Goal: Information Seeking & Learning: Compare options

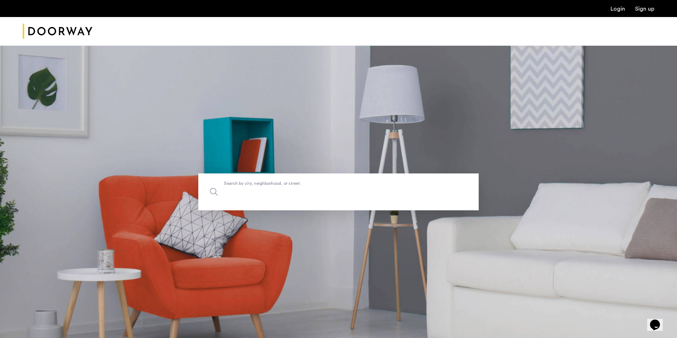
click at [375, 198] on input "Search by city, neighborhood, or street." at bounding box center [338, 192] width 280 height 37
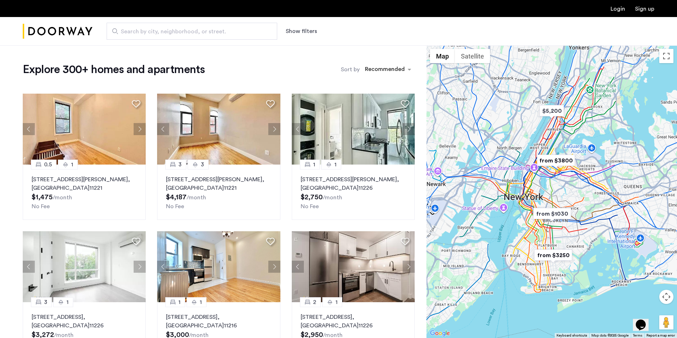
click at [292, 32] on button "Show filters" at bounding box center [301, 31] width 31 height 9
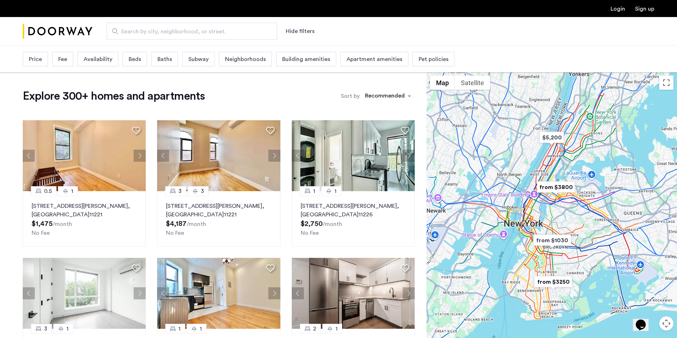
click at [42, 65] on div "Price" at bounding box center [35, 59] width 25 height 15
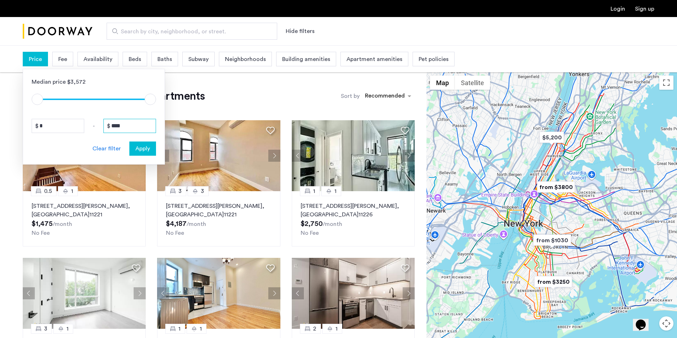
drag, startPoint x: 135, startPoint y: 123, endPoint x: 96, endPoint y: 124, distance: 38.7
click at [96, 124] on div "* - ****" at bounding box center [94, 126] width 124 height 14
type input "****"
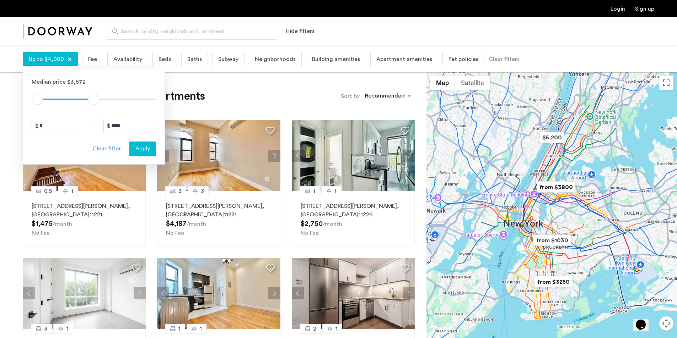
click at [143, 148] on span "Apply" at bounding box center [142, 149] width 15 height 9
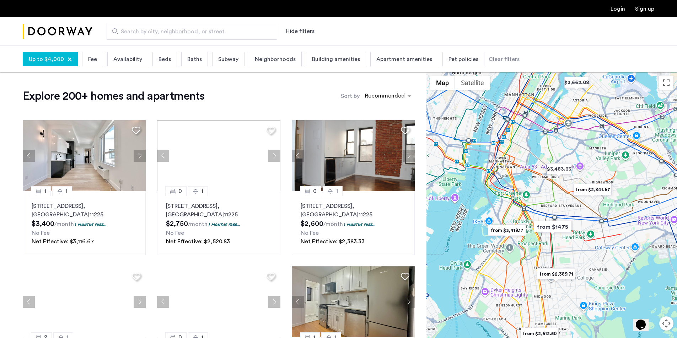
click at [157, 66] on div "Beds" at bounding box center [164, 59] width 25 height 15
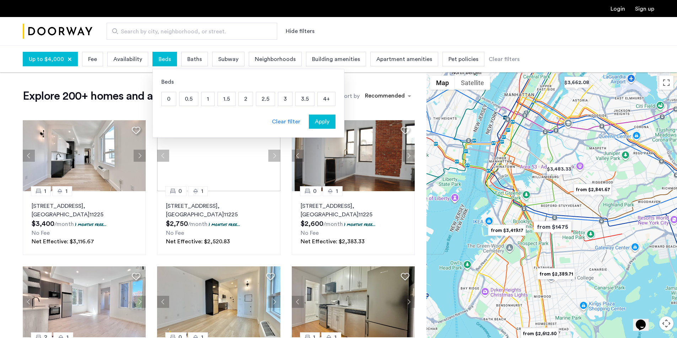
click at [207, 100] on p "1" at bounding box center [207, 98] width 13 height 13
click at [220, 99] on p "1.5" at bounding box center [226, 98] width 17 height 13
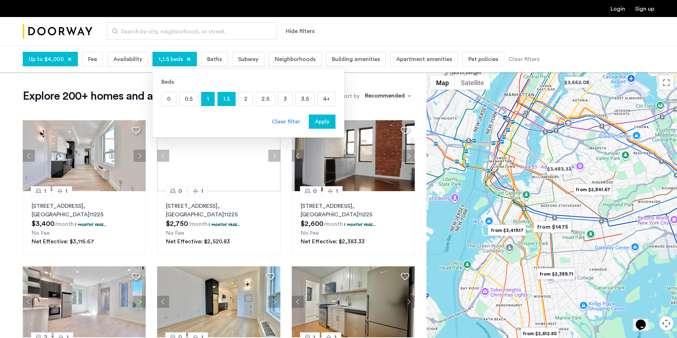
click at [309, 120] on button "Apply" at bounding box center [322, 122] width 27 height 14
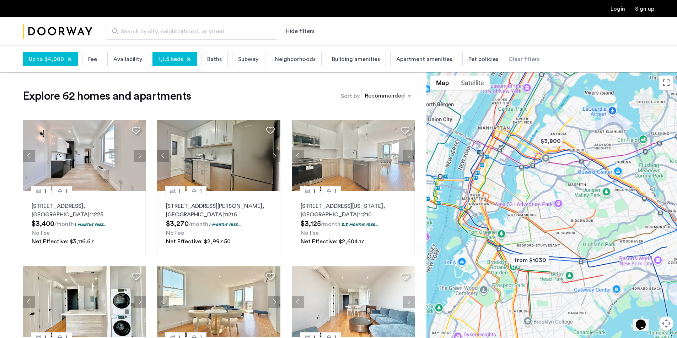
drag, startPoint x: 555, startPoint y: 238, endPoint x: 534, endPoint y: 248, distance: 22.6
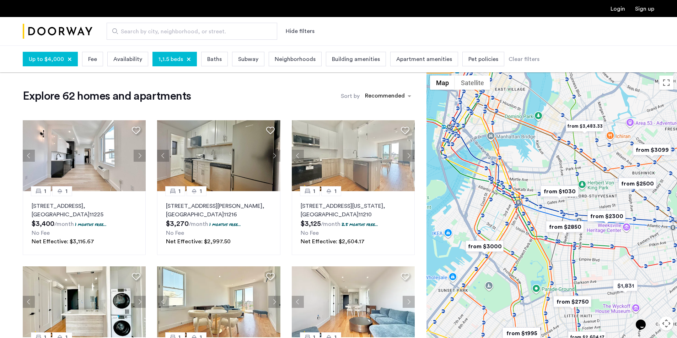
drag, startPoint x: 506, startPoint y: 237, endPoint x: 557, endPoint y: 189, distance: 69.6
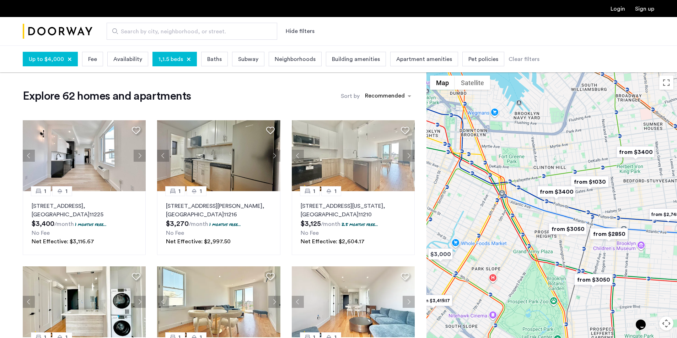
drag, startPoint x: 534, startPoint y: 214, endPoint x: 535, endPoint y: 218, distance: 3.6
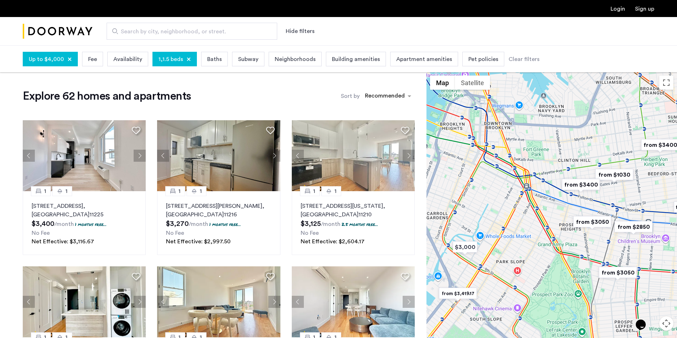
drag, startPoint x: 521, startPoint y: 232, endPoint x: 547, endPoint y: 224, distance: 27.3
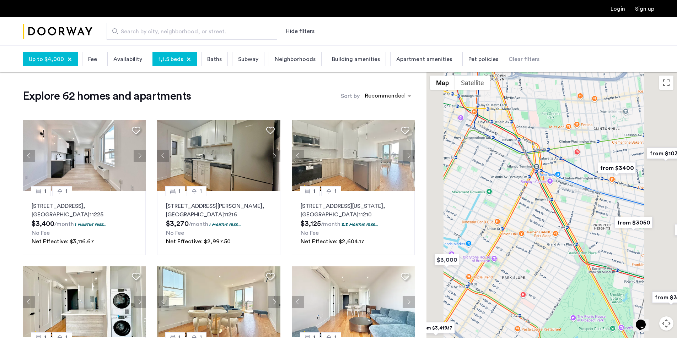
drag, startPoint x: 526, startPoint y: 229, endPoint x: 502, endPoint y: 247, distance: 30.0
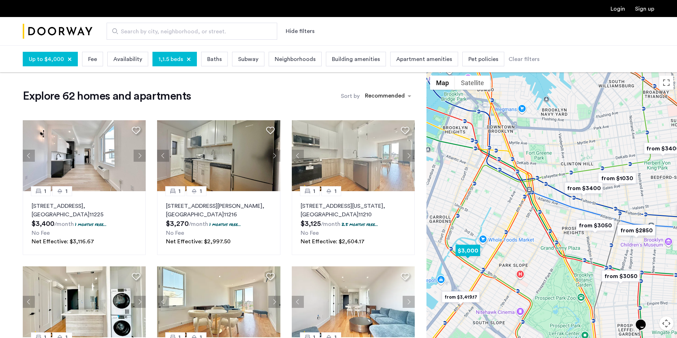
click at [474, 255] on img "$3,000" at bounding box center [467, 251] width 30 height 16
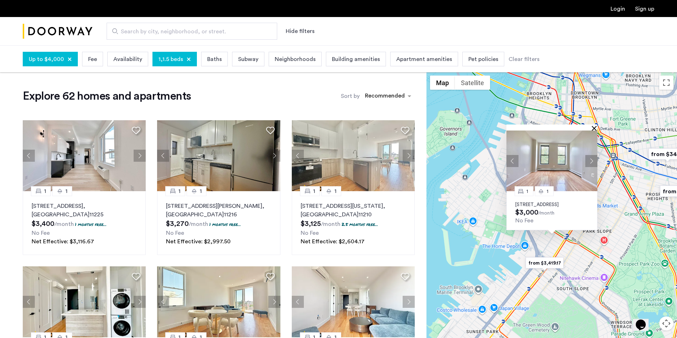
click at [596, 126] on button "Close" at bounding box center [595, 128] width 5 height 5
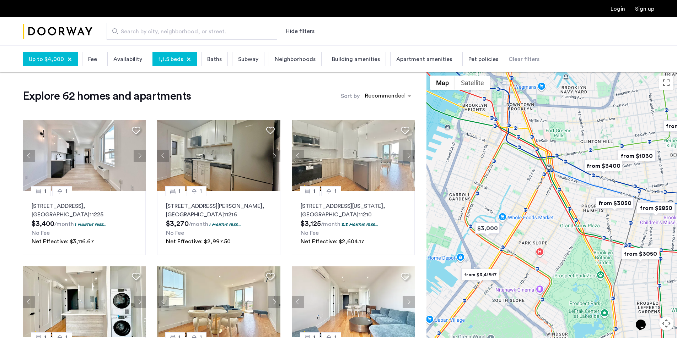
drag, startPoint x: 630, startPoint y: 145, endPoint x: 563, endPoint y: 158, distance: 68.5
click at [563, 158] on div at bounding box center [551, 218] width 250 height 293
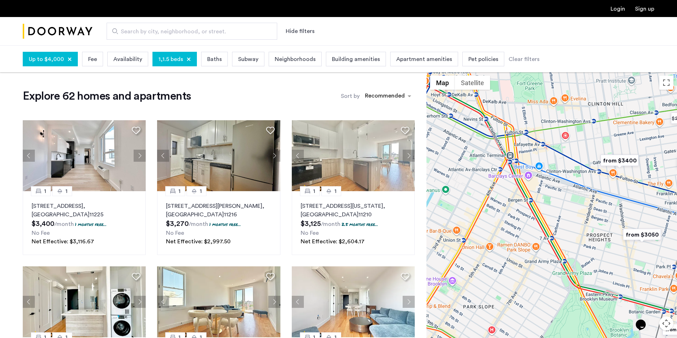
drag, startPoint x: 598, startPoint y: 184, endPoint x: 572, endPoint y: 185, distance: 25.9
click at [572, 185] on div at bounding box center [551, 218] width 250 height 293
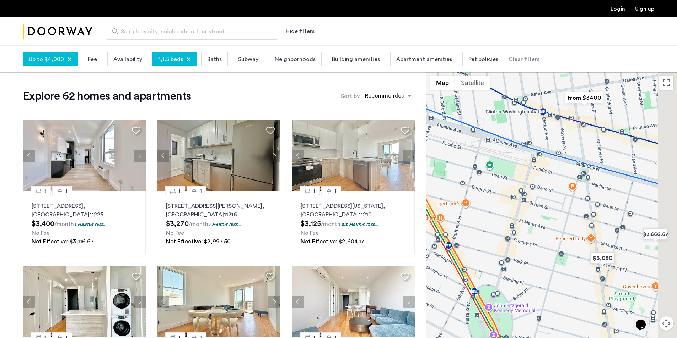
drag, startPoint x: 571, startPoint y: 186, endPoint x: 527, endPoint y: 123, distance: 77.6
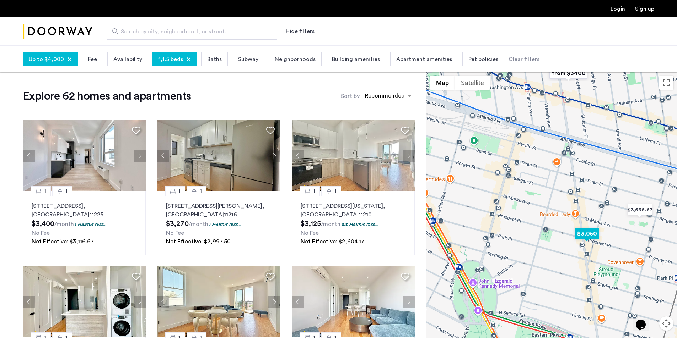
click at [593, 234] on img "$3,050" at bounding box center [586, 234] width 30 height 16
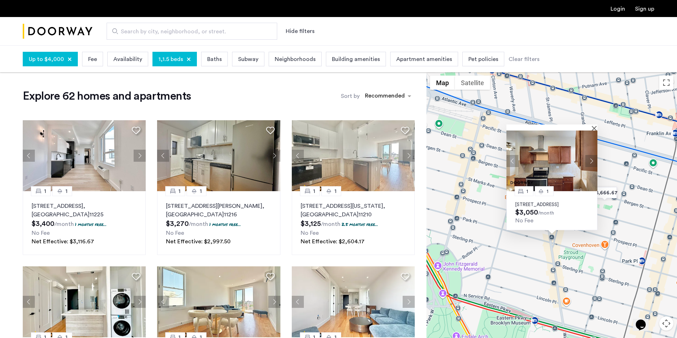
click at [571, 167] on img at bounding box center [551, 161] width 91 height 61
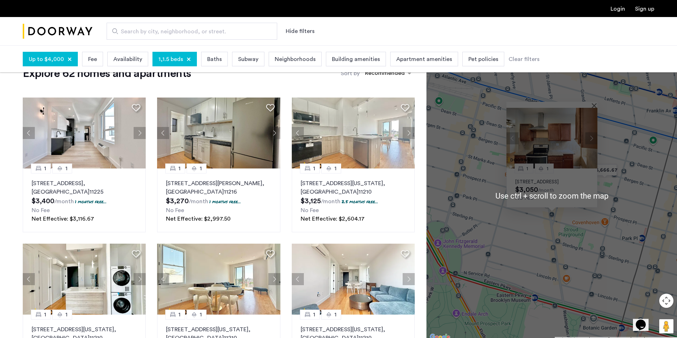
scroll to position [36, 0]
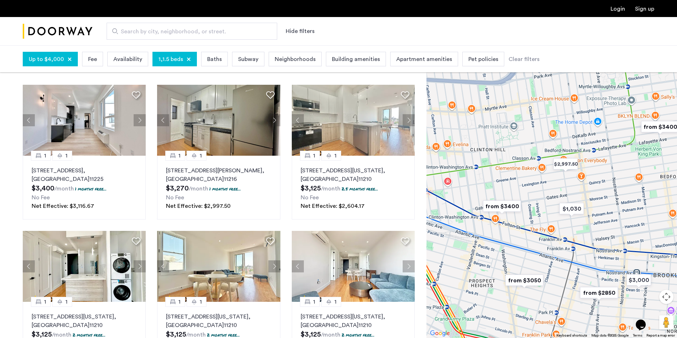
drag, startPoint x: 507, startPoint y: 165, endPoint x: 499, endPoint y: 260, distance: 95.2
click at [499, 260] on div at bounding box center [551, 191] width 250 height 293
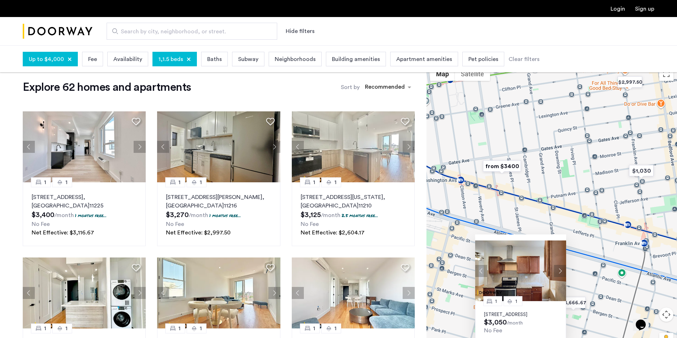
scroll to position [0, 0]
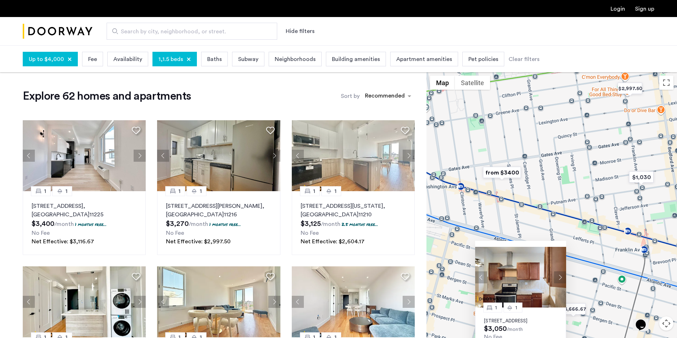
drag, startPoint x: 493, startPoint y: 235, endPoint x: 497, endPoint y: 223, distance: 12.7
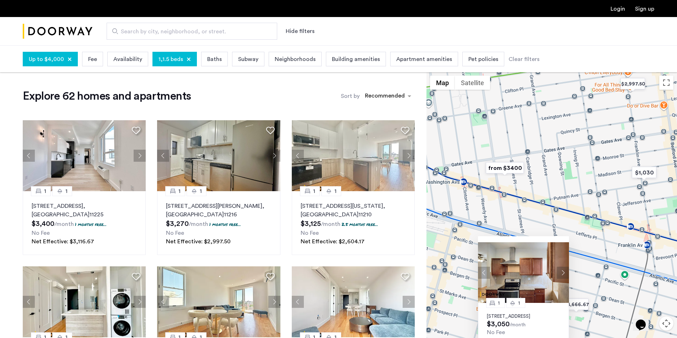
click at [505, 168] on img "from $3400" at bounding box center [505, 168] width 44 height 16
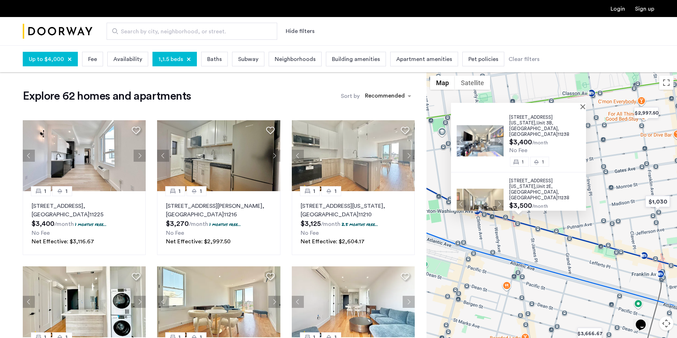
click at [619, 134] on div "489 Washington Avenue, Unit 3B, Brooklyn , NY 11238 $3,400 /month No Fee 1 1 48…" at bounding box center [551, 218] width 250 height 293
click at [589, 108] on div "489 Washington Avenue, Unit 3B, Brooklyn , NY 11238 $3,400 /month No Fee 1 1 48…" at bounding box center [551, 218] width 250 height 293
click at [585, 108] on button "Close" at bounding box center [583, 106] width 5 height 5
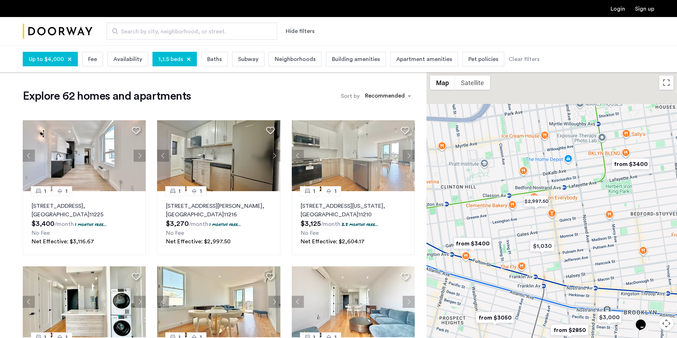
drag, startPoint x: 525, startPoint y: 129, endPoint x: 463, endPoint y: 178, distance: 79.9
click at [463, 178] on div at bounding box center [551, 218] width 250 height 293
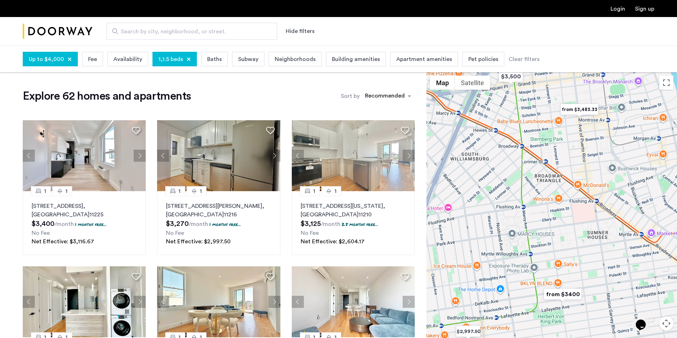
drag, startPoint x: 528, startPoint y: 185, endPoint x: 526, endPoint y: 208, distance: 23.9
click at [526, 208] on div at bounding box center [551, 218] width 250 height 293
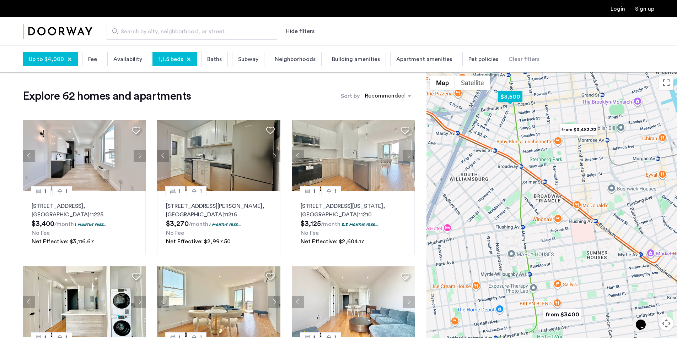
click at [512, 100] on img "$3,500" at bounding box center [510, 97] width 30 height 16
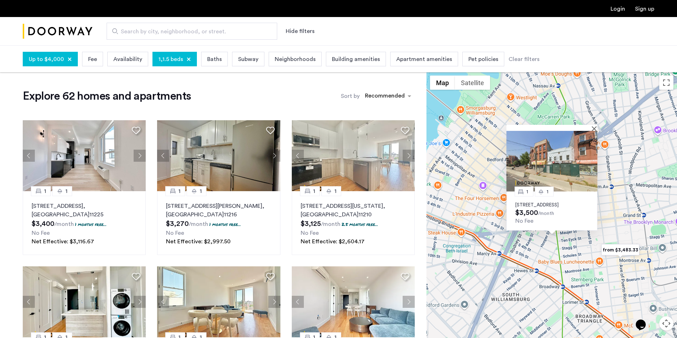
click at [558, 161] on img at bounding box center [551, 161] width 91 height 61
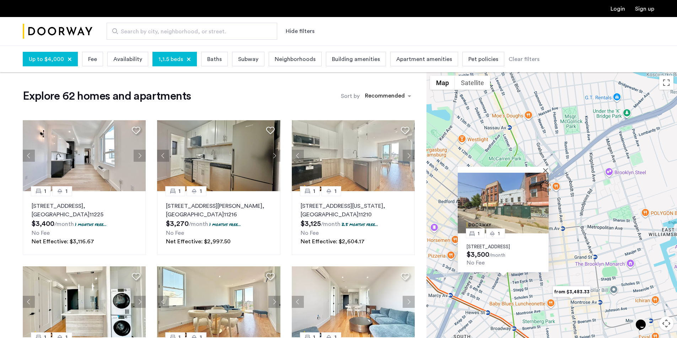
drag, startPoint x: 652, startPoint y: 206, endPoint x: 610, endPoint y: 243, distance: 55.6
click at [610, 243] on div "1 1 489 Grand Street, Unit 2A, Brooklyn, NY 11211 $3,500 /month No Fee" at bounding box center [551, 218] width 250 height 293
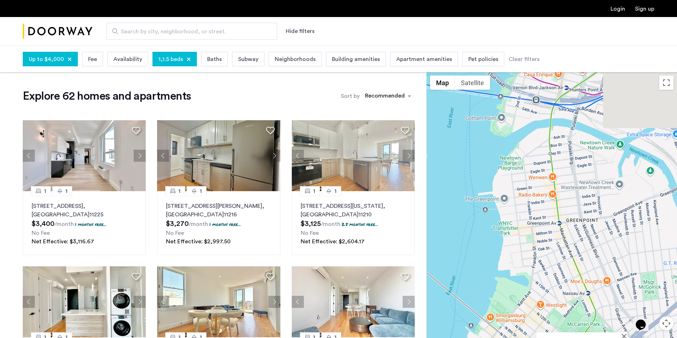
drag, startPoint x: 556, startPoint y: 138, endPoint x: 643, endPoint y: 295, distance: 179.6
click at [643, 295] on div "1 1 489 Grand Street, Unit 2A, Brooklyn, NY 11211 $3,500 /month No Fee" at bounding box center [551, 218] width 250 height 293
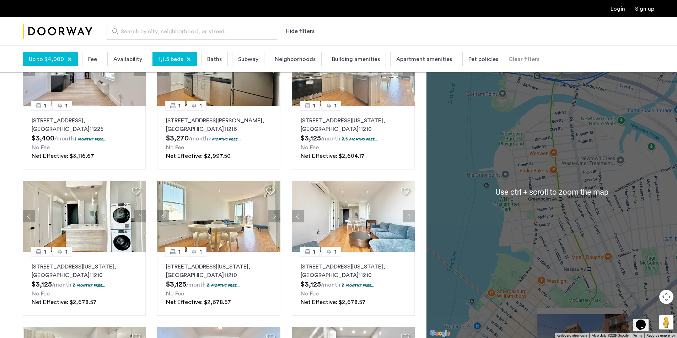
scroll to position [142, 0]
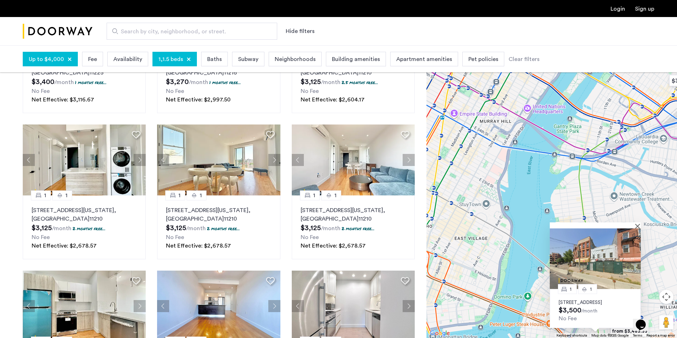
drag, startPoint x: 607, startPoint y: 237, endPoint x: 609, endPoint y: 189, distance: 47.7
click at [609, 189] on div "1 1 489 Grand Street, Unit 2A, Brooklyn, NY 11211 $3,500 /month No Fee" at bounding box center [551, 191] width 250 height 293
click at [186, 59] on div at bounding box center [188, 59] width 4 height 4
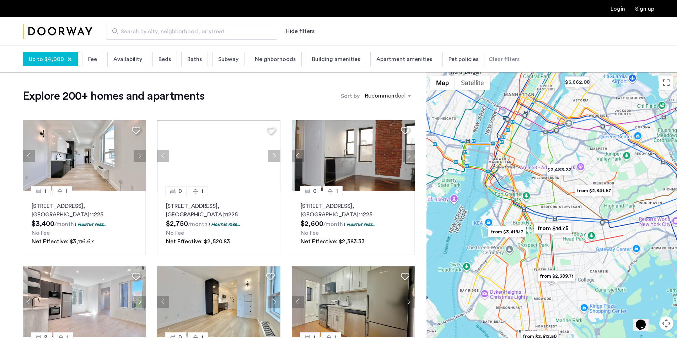
click at [162, 60] on span "Beds" at bounding box center [164, 59] width 12 height 9
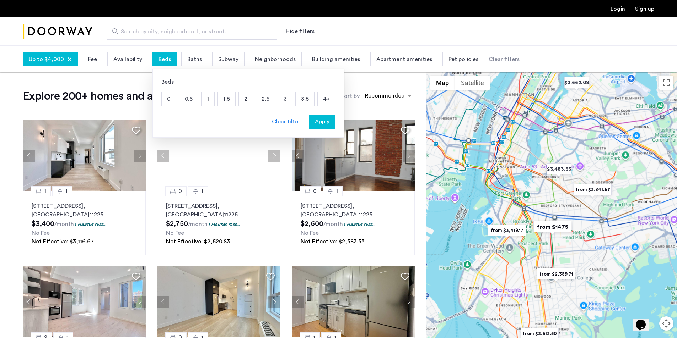
click at [224, 98] on p "1.5" at bounding box center [226, 98] width 17 height 13
click at [239, 98] on p "2" at bounding box center [246, 98] width 14 height 13
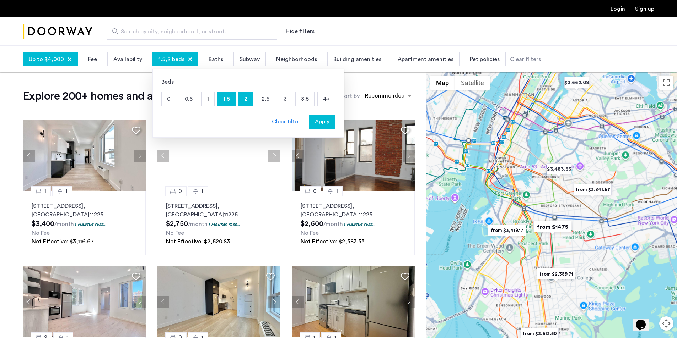
click at [323, 122] on span "Apply" at bounding box center [322, 122] width 15 height 9
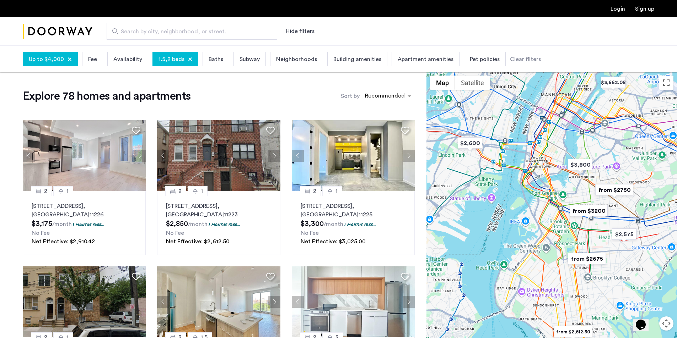
click at [68, 58] on div at bounding box center [69, 59] width 4 height 4
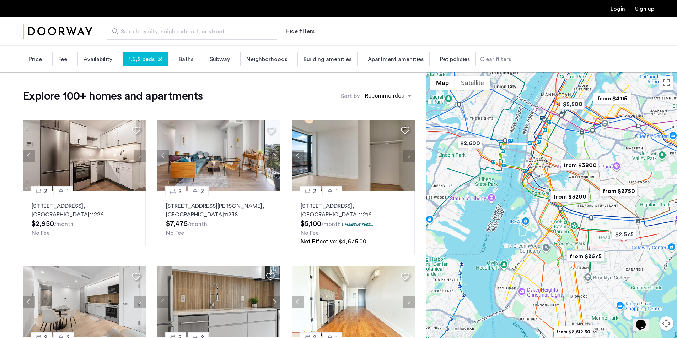
click at [35, 62] on span "Price" at bounding box center [35, 59] width 13 height 9
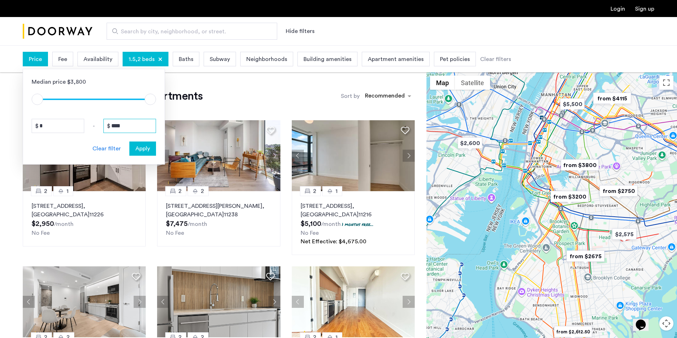
click at [129, 127] on input "****" at bounding box center [129, 126] width 53 height 14
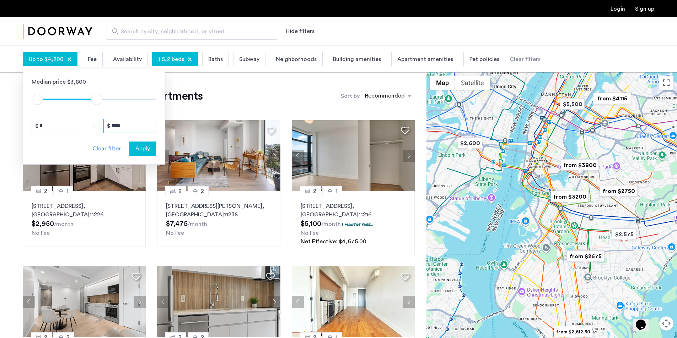
type input "****"
click at [145, 150] on span "Apply" at bounding box center [142, 149] width 15 height 9
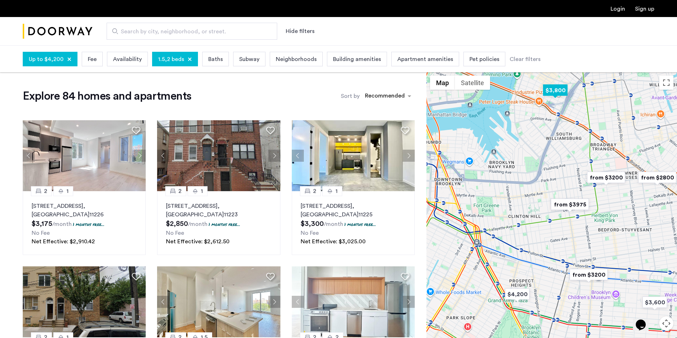
click at [564, 93] on img "$3,800" at bounding box center [555, 90] width 30 height 16
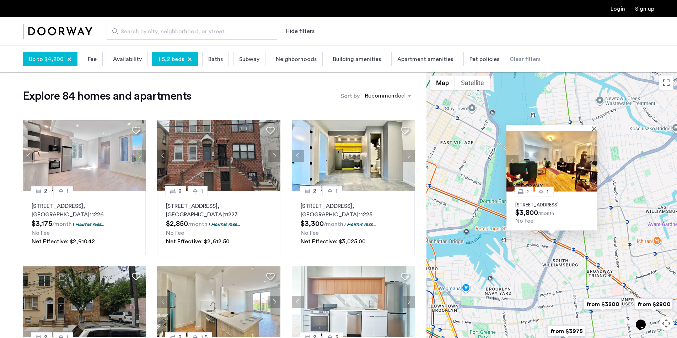
click at [577, 143] on img at bounding box center [551, 161] width 91 height 61
click at [620, 150] on div "2 1 221 South 3rd Street, Unit 6E, Brooklyn, NY 11211 $3,800 /month No Fee" at bounding box center [551, 218] width 250 height 293
click at [595, 126] on button "Close" at bounding box center [595, 128] width 5 height 5
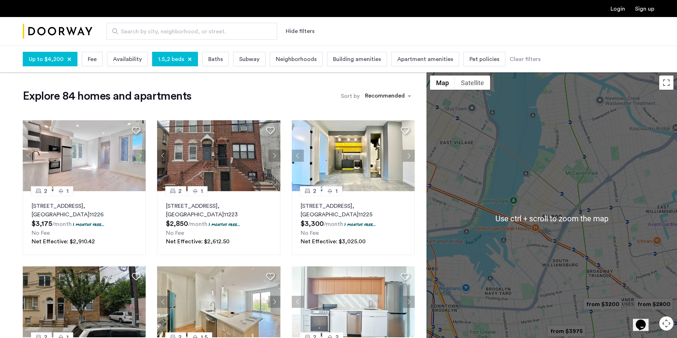
scroll to position [142, 0]
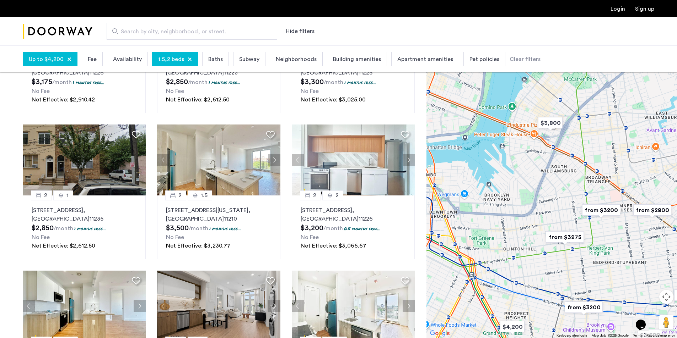
drag, startPoint x: 594, startPoint y: 232, endPoint x: 593, endPoint y: 136, distance: 95.9
click at [593, 136] on div at bounding box center [551, 191] width 250 height 293
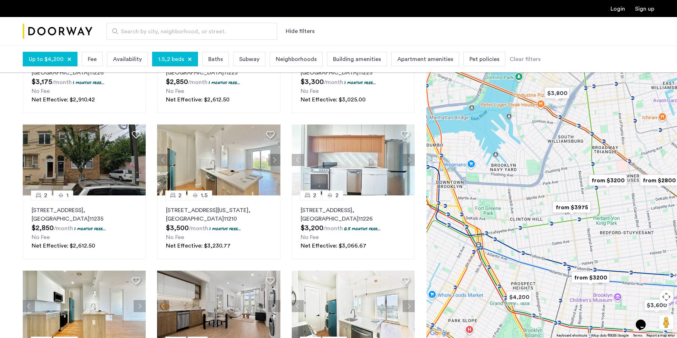
drag, startPoint x: 580, startPoint y: 197, endPoint x: 586, endPoint y: 196, distance: 6.2
click at [586, 196] on div at bounding box center [551, 191] width 250 height 293
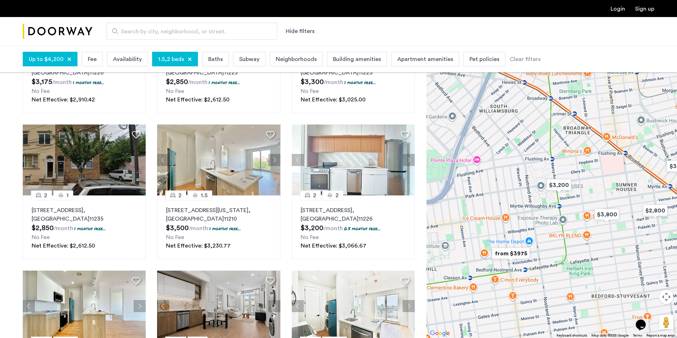
drag, startPoint x: 625, startPoint y: 185, endPoint x: 565, endPoint y: 220, distance: 69.9
click at [565, 220] on div at bounding box center [551, 191] width 250 height 293
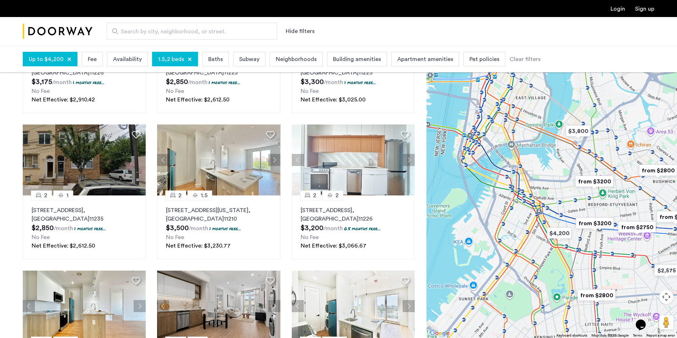
drag, startPoint x: 552, startPoint y: 221, endPoint x: 596, endPoint y: 168, distance: 68.6
click at [596, 174] on img "from $3200" at bounding box center [594, 182] width 44 height 16
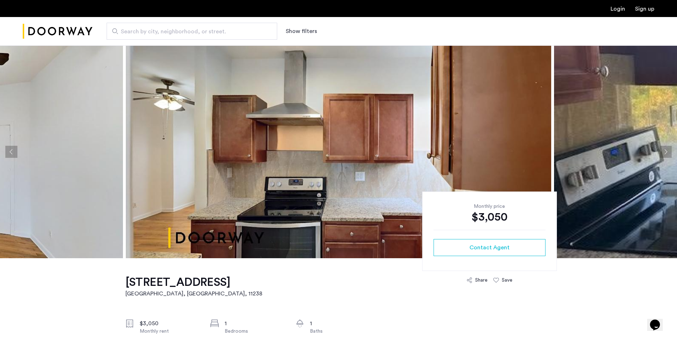
click at [661, 148] on button "Next apartment" at bounding box center [665, 152] width 12 height 12
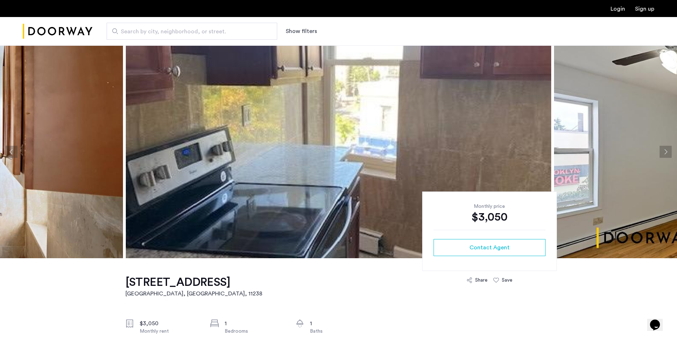
click at [661, 148] on button "Next apartment" at bounding box center [665, 152] width 12 height 12
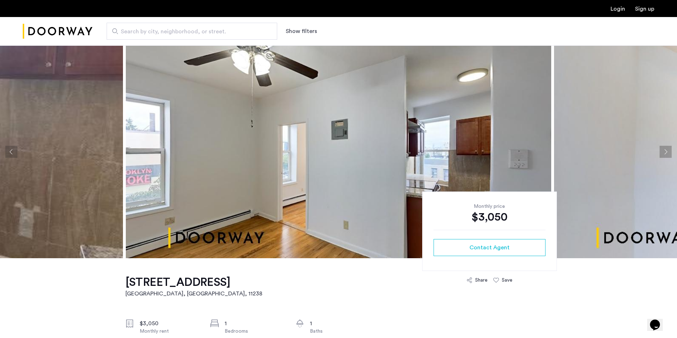
click at [661, 149] on button "Next apartment" at bounding box center [665, 152] width 12 height 12
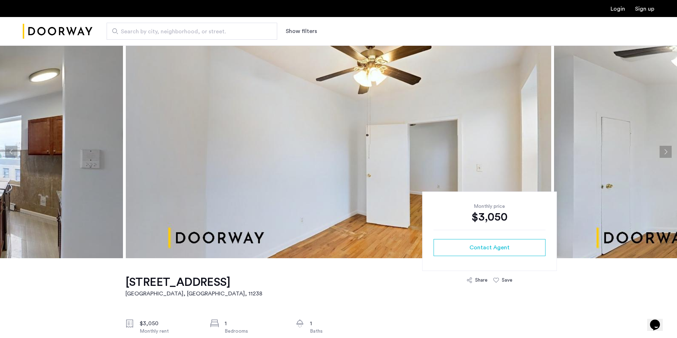
click at [661, 149] on button "Next apartment" at bounding box center [665, 152] width 12 height 12
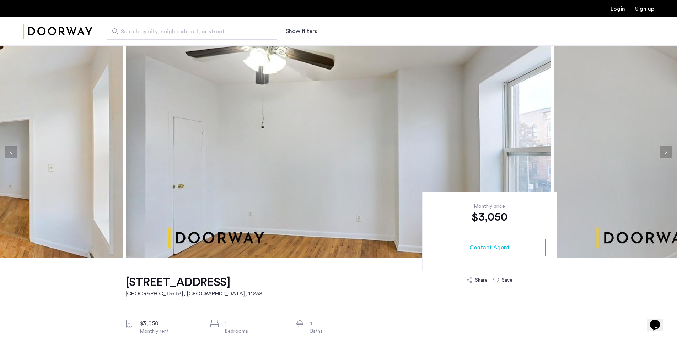
click at [661, 149] on button "Next apartment" at bounding box center [665, 152] width 12 height 12
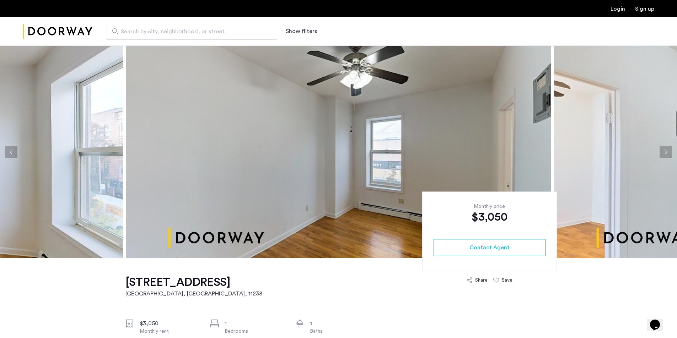
click at [661, 149] on button "Next apartment" at bounding box center [665, 152] width 12 height 12
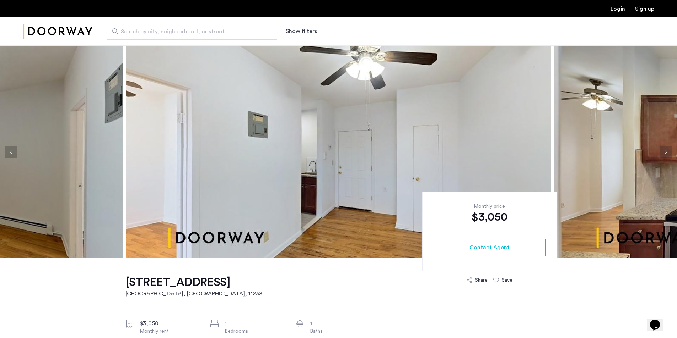
click at [661, 149] on button "Next apartment" at bounding box center [665, 152] width 12 height 12
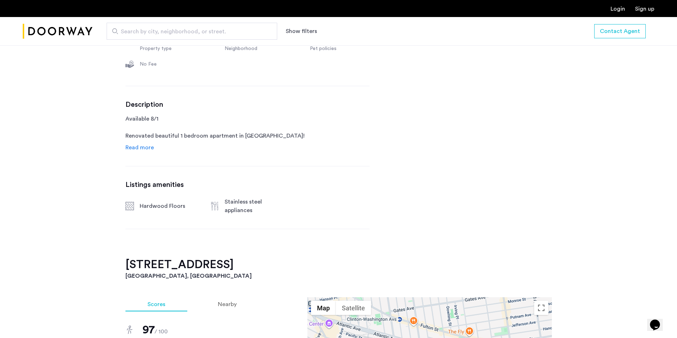
scroll to position [320, 0]
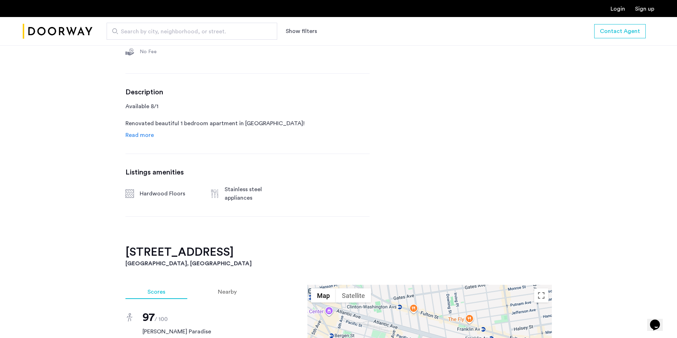
click at [143, 135] on span "Read more" at bounding box center [139, 135] width 28 height 6
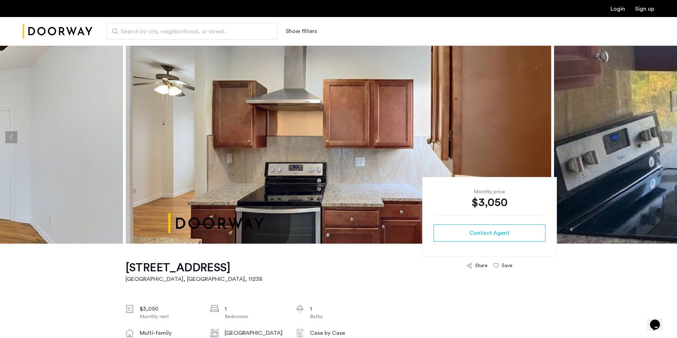
scroll to position [0, 0]
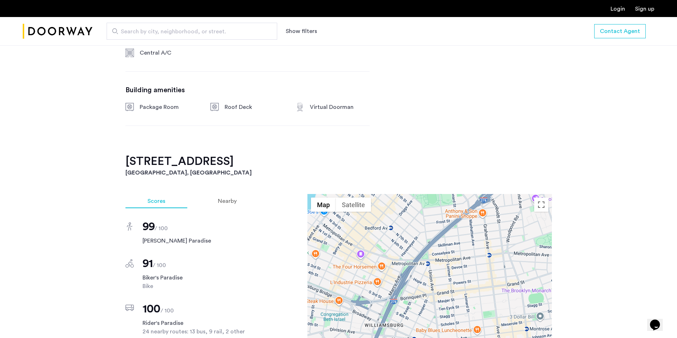
scroll to position [391, 0]
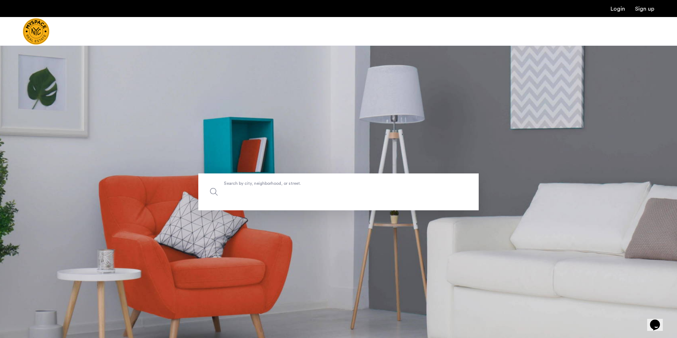
click at [263, 197] on input "Search by city, neighborhood, or street." at bounding box center [338, 192] width 280 height 37
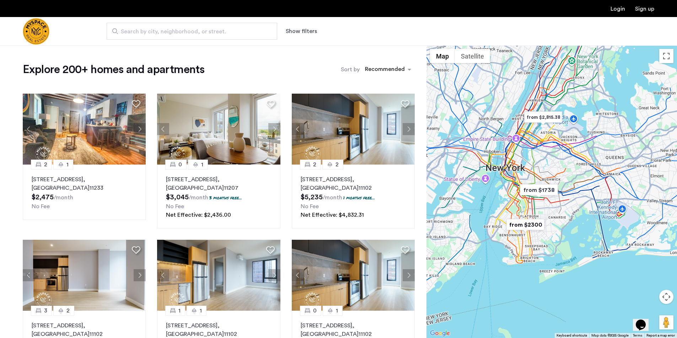
click at [180, 31] on span "Search by city, neighborhood, or street." at bounding box center [189, 31] width 136 height 9
click at [180, 31] on input "Search by city, neighborhood, or street." at bounding box center [192, 31] width 170 height 17
click at [297, 32] on button "Show filters" at bounding box center [301, 31] width 31 height 9
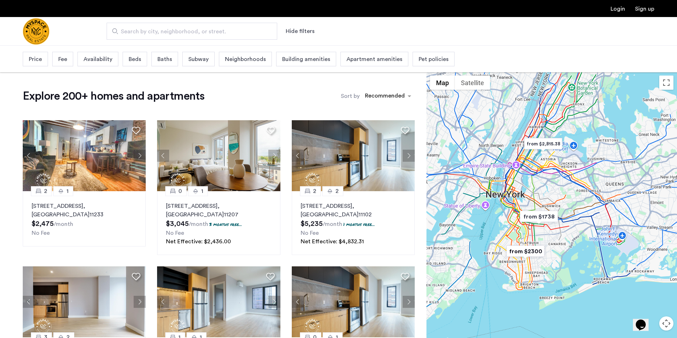
click at [36, 58] on span "Price" at bounding box center [35, 59] width 13 height 9
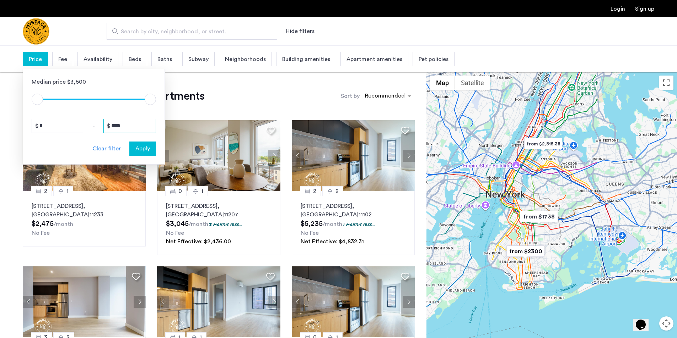
drag, startPoint x: 132, startPoint y: 129, endPoint x: 110, endPoint y: 130, distance: 22.1
click at [86, 130] on div "* - ****" at bounding box center [94, 126] width 124 height 14
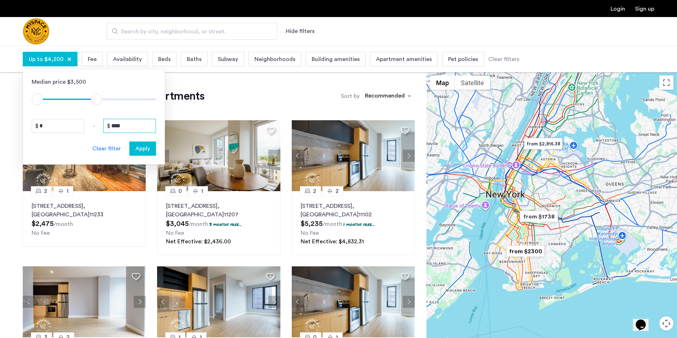
type input "****"
drag, startPoint x: 137, startPoint y: 150, endPoint x: 139, endPoint y: 142, distance: 8.1
click at [137, 150] on span "Apply" at bounding box center [142, 149] width 15 height 9
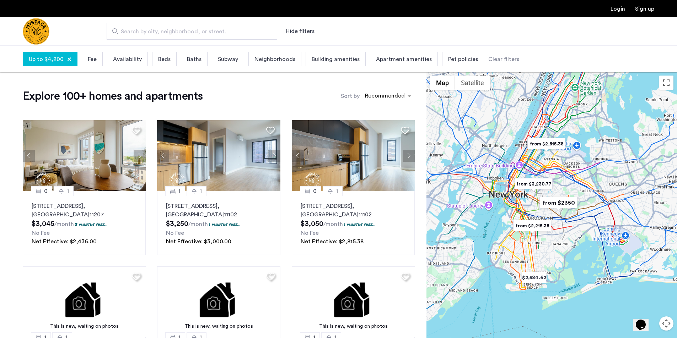
drag, startPoint x: 164, startPoint y: 61, endPoint x: 178, endPoint y: 67, distance: 14.8
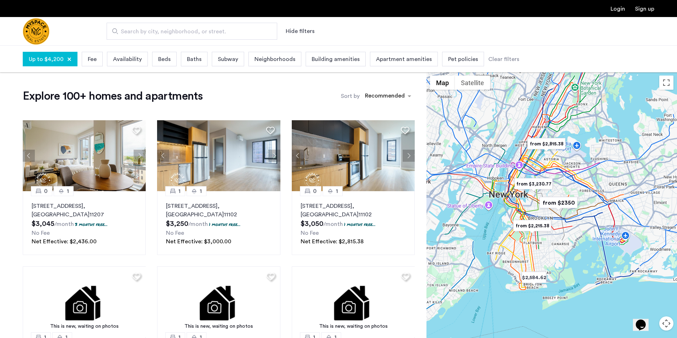
click at [165, 61] on span "Beds" at bounding box center [164, 59] width 12 height 9
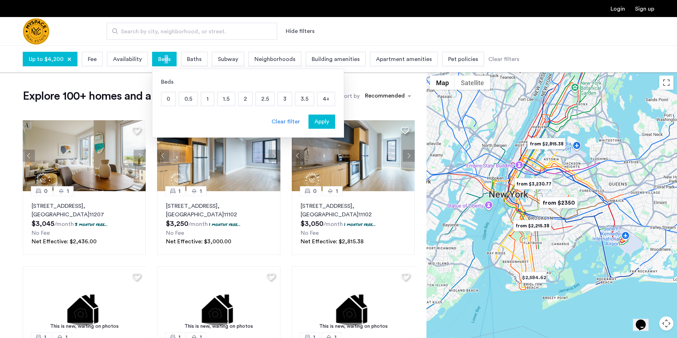
click at [227, 101] on p "1.5" at bounding box center [225, 98] width 17 height 13
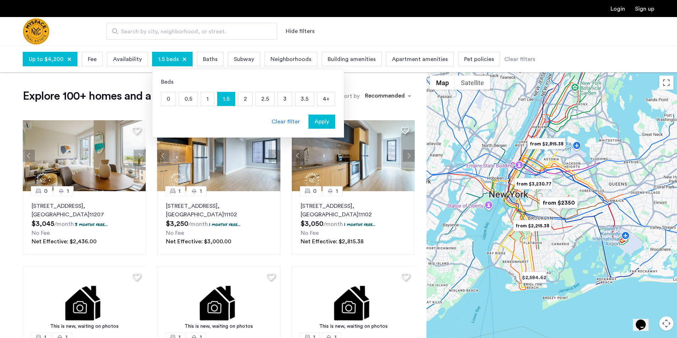
click at [238, 100] on p "2" at bounding box center [245, 98] width 14 height 13
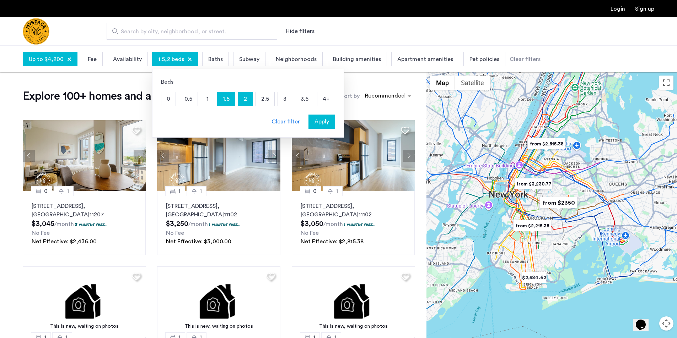
click at [320, 120] on span "Apply" at bounding box center [321, 122] width 15 height 9
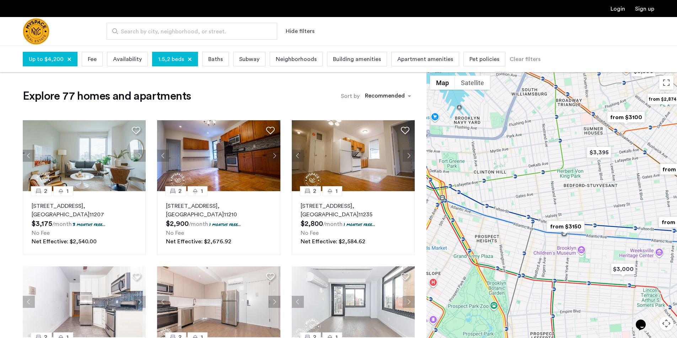
drag, startPoint x: 527, startPoint y: 200, endPoint x: 563, endPoint y: 288, distance: 94.7
click at [563, 288] on div at bounding box center [551, 218] width 250 height 293
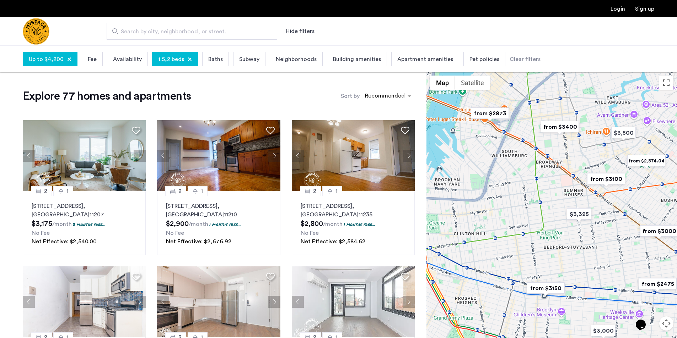
drag, startPoint x: 558, startPoint y: 202, endPoint x: 558, endPoint y: 218, distance: 16.3
click at [558, 218] on div at bounding box center [551, 218] width 250 height 293
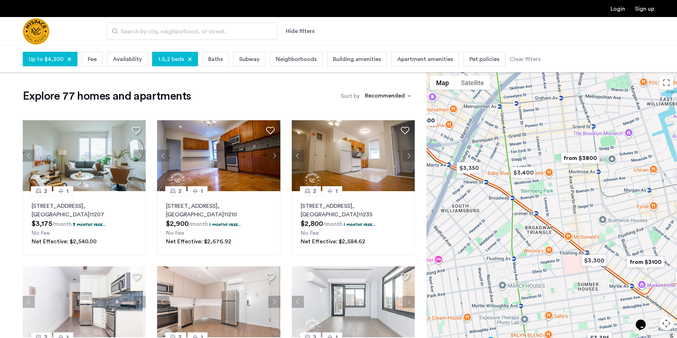
click at [593, 151] on img "from $3800" at bounding box center [580, 158] width 44 height 16
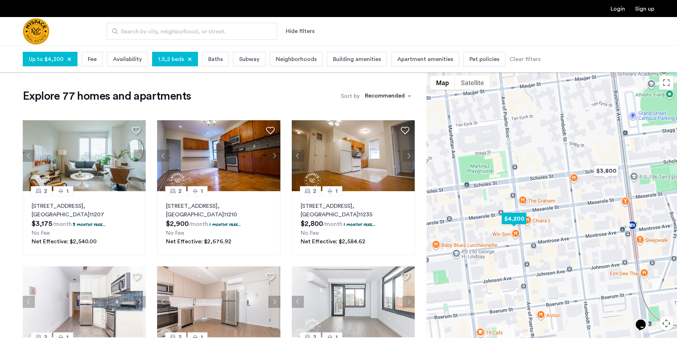
click at [521, 219] on img "$4,200" at bounding box center [514, 219] width 30 height 16
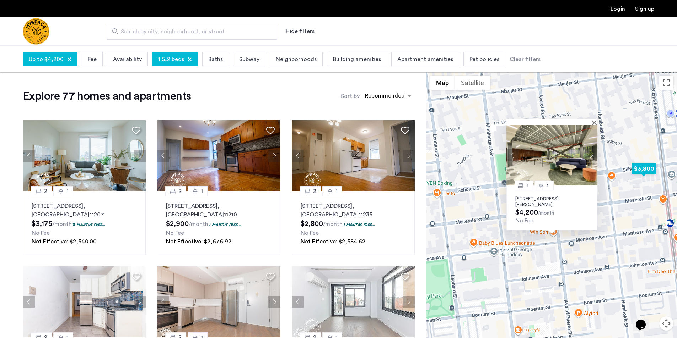
click at [640, 168] on img "$3,800" at bounding box center [643, 169] width 30 height 16
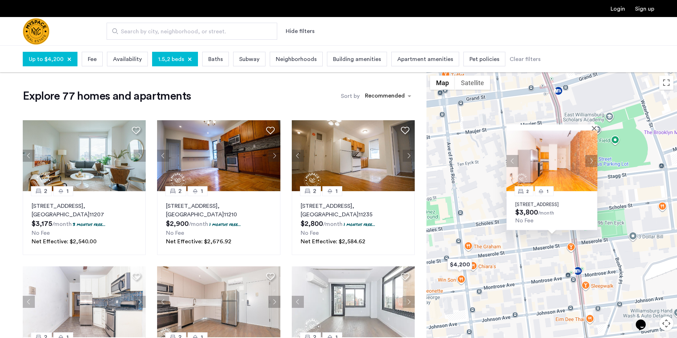
click at [460, 273] on div "2 1 206 Scholes St, Unit 18, Brooklyn, NY 11206 $3,800 /month No Fee" at bounding box center [551, 218] width 250 height 293
click at [462, 267] on img "$4,200" at bounding box center [459, 265] width 30 height 16
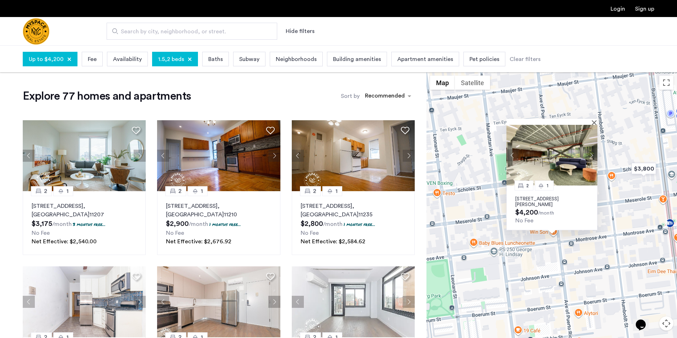
click at [549, 172] on img at bounding box center [551, 155] width 91 height 61
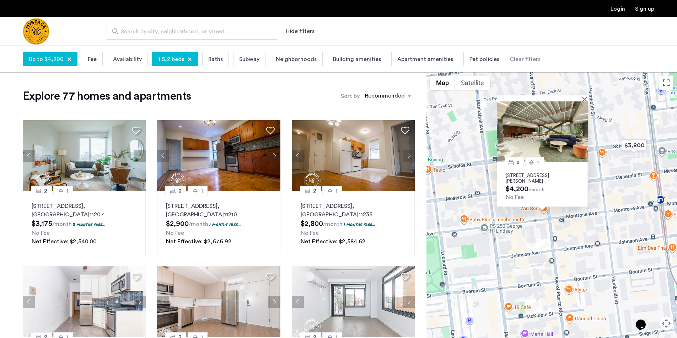
drag, startPoint x: 504, startPoint y: 256, endPoint x: 488, endPoint y: 224, distance: 36.1
click at [488, 224] on div "2 1 167 Graham Ave, Unit 2N, Brooklyn, NY 11206 $4,200 /month No Fee" at bounding box center [551, 218] width 250 height 293
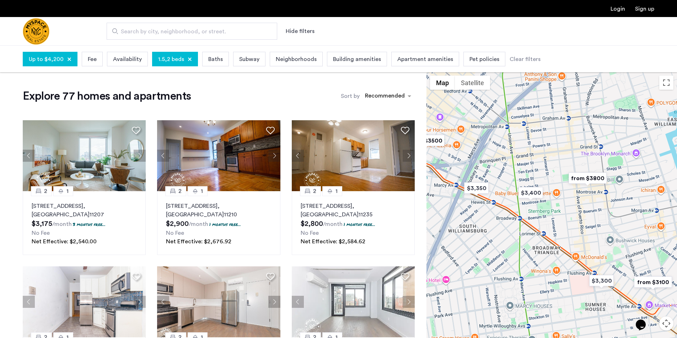
drag, startPoint x: 535, startPoint y: 207, endPoint x: 538, endPoint y: 214, distance: 7.6
click at [538, 214] on div at bounding box center [551, 218] width 250 height 293
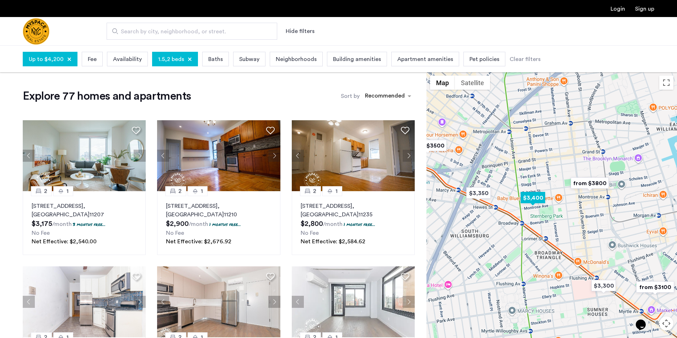
click at [539, 198] on img "$3,400" at bounding box center [532, 198] width 30 height 16
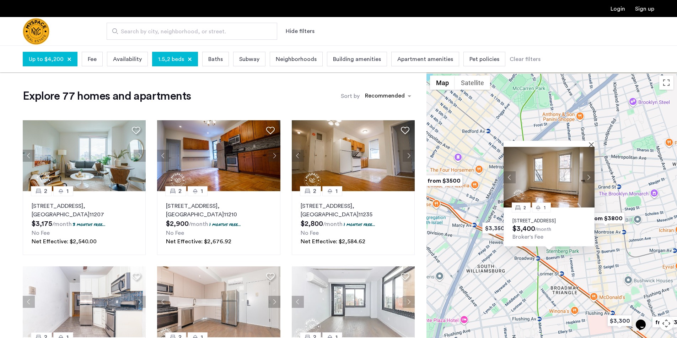
drag, startPoint x: 476, startPoint y: 170, endPoint x: 471, endPoint y: 196, distance: 26.5
click at [471, 196] on div "2 1 33 Montrose Ave, Unit 3L, Brooklyn, NY 11206 $3,400 /month Broker's Fee" at bounding box center [551, 218] width 250 height 293
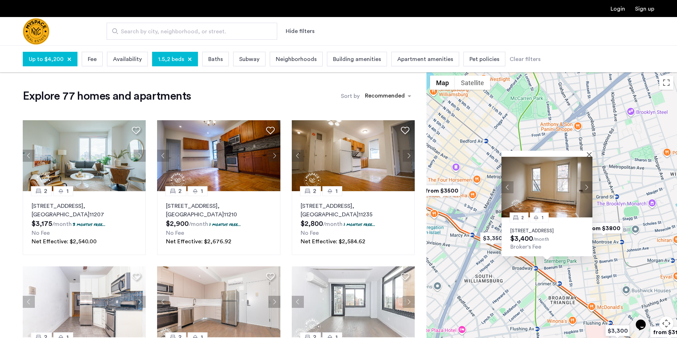
click at [446, 192] on img "from $3500" at bounding box center [441, 191] width 44 height 16
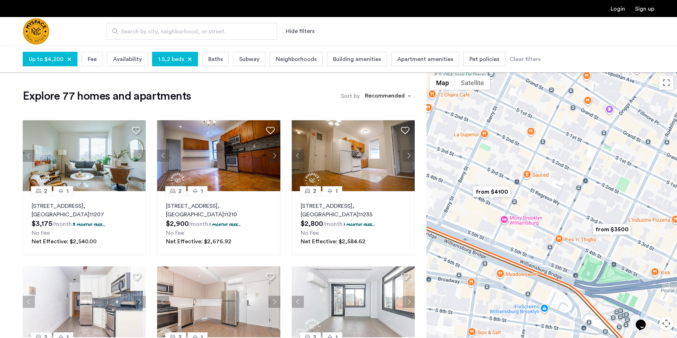
click at [490, 193] on img "from $4100" at bounding box center [491, 192] width 44 height 16
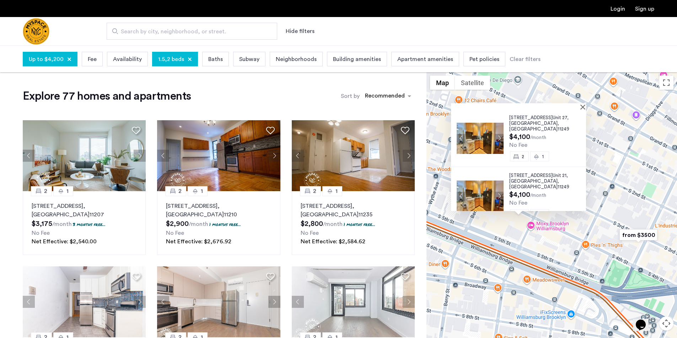
click at [635, 236] on img "from $3500" at bounding box center [638, 235] width 44 height 16
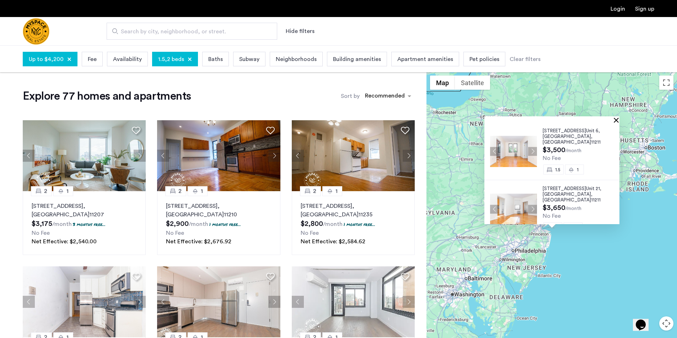
click at [618, 121] on button "Close" at bounding box center [617, 120] width 5 height 5
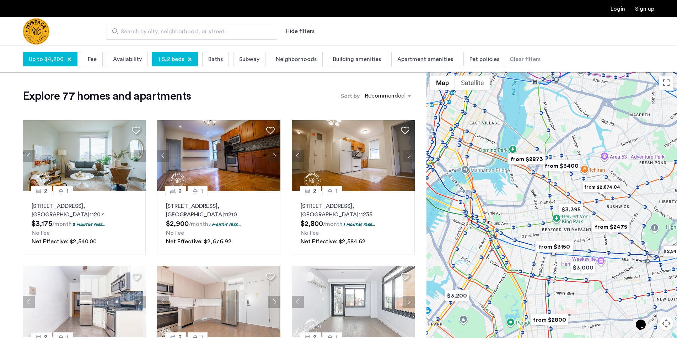
drag, startPoint x: 508, startPoint y: 264, endPoint x: 545, endPoint y: 207, distance: 67.9
click at [545, 207] on div at bounding box center [551, 218] width 250 height 293
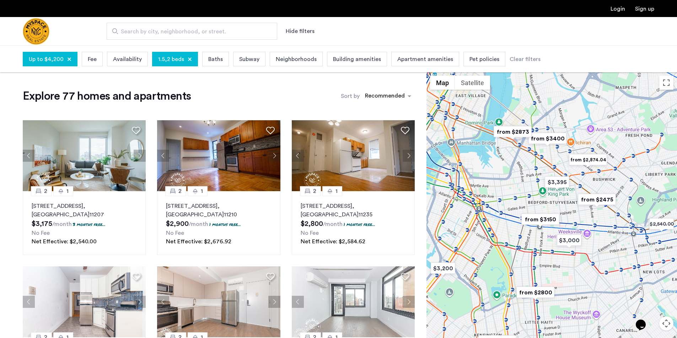
click at [52, 53] on div "Up to $4,200" at bounding box center [50, 59] width 55 height 15
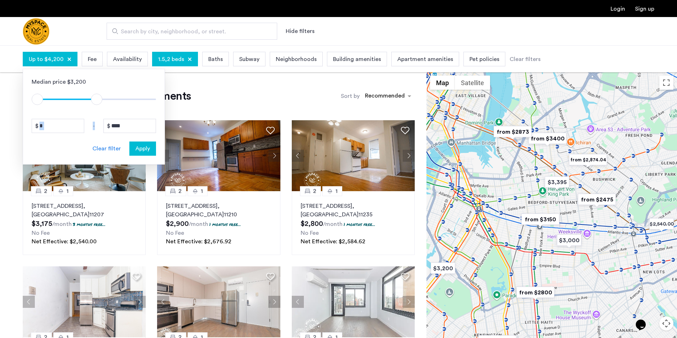
click at [99, 104] on div "Median price $3,200 $1 $8000 $1 $4201 * - **** Clear filter Apply" at bounding box center [94, 117] width 142 height 96
click at [130, 125] on input "****" at bounding box center [129, 126] width 53 height 14
drag, startPoint x: 130, startPoint y: 125, endPoint x: 110, endPoint y: 125, distance: 19.2
click at [110, 125] on input "****" at bounding box center [129, 126] width 53 height 14
type input "****"
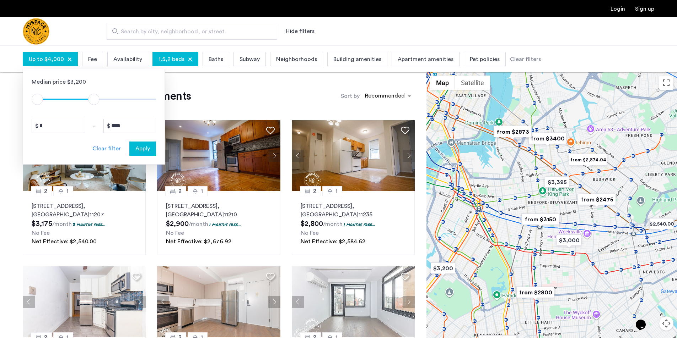
drag, startPoint x: 138, startPoint y: 146, endPoint x: 140, endPoint y: 142, distance: 4.0
click at [138, 146] on span "Apply" at bounding box center [142, 149] width 15 height 9
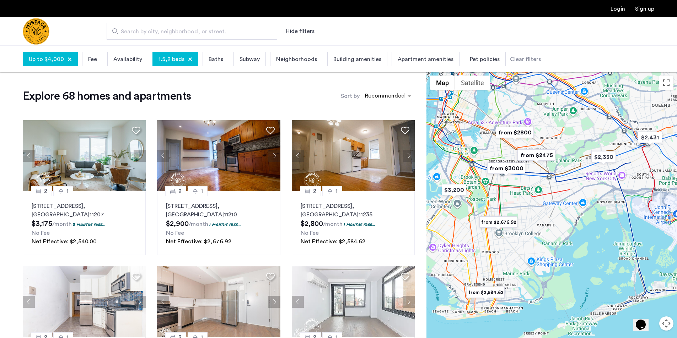
click at [188, 60] on div at bounding box center [190, 59] width 4 height 4
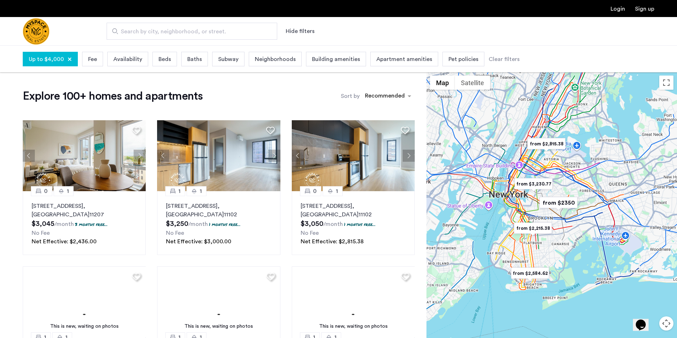
click at [162, 59] on span "Beds" at bounding box center [164, 59] width 12 height 9
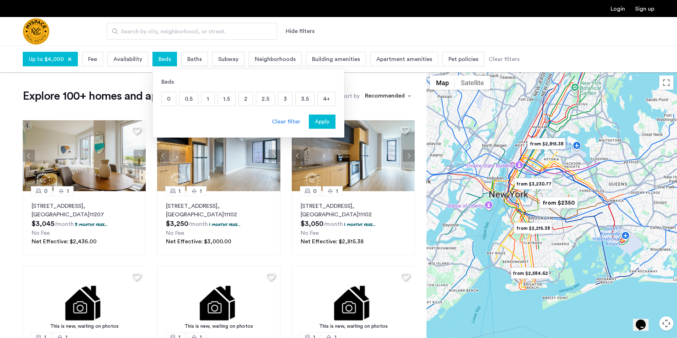
drag, startPoint x: 206, startPoint y: 101, endPoint x: 229, endPoint y: 100, distance: 22.7
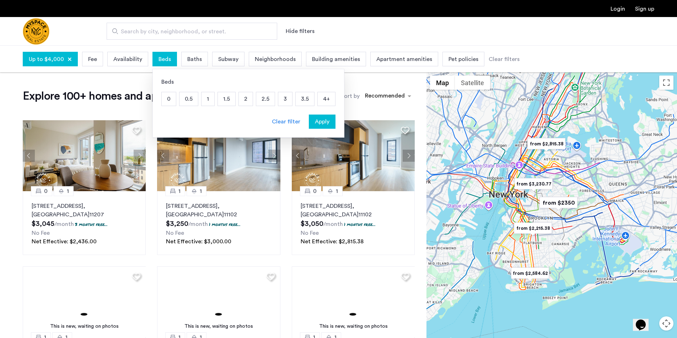
click at [207, 101] on p "1" at bounding box center [207, 98] width 13 height 13
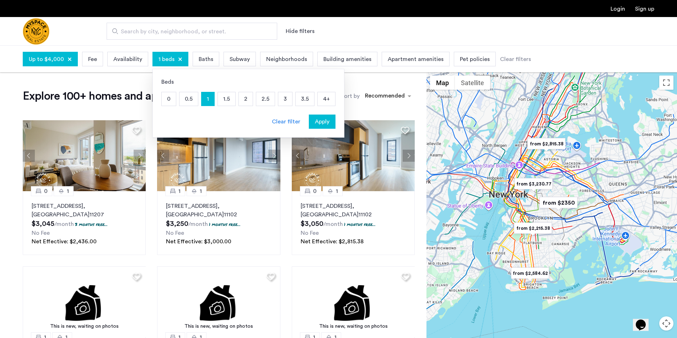
click at [229, 100] on p "1.5" at bounding box center [226, 98] width 17 height 13
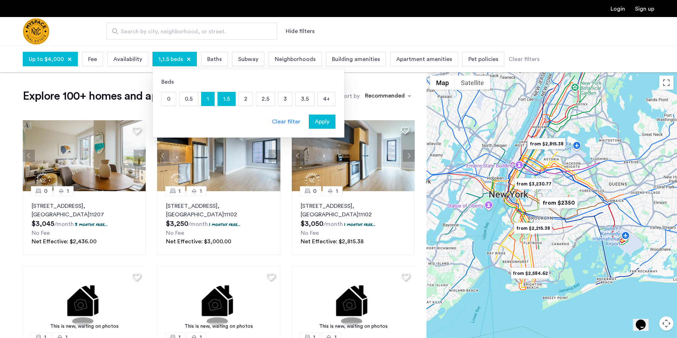
click at [325, 124] on span "Apply" at bounding box center [322, 122] width 15 height 9
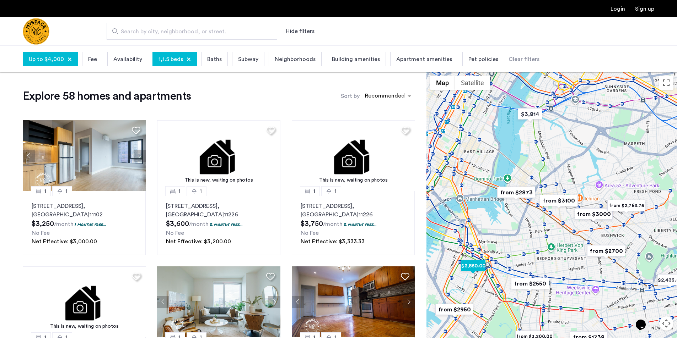
click at [479, 267] on img "$3,850.00" at bounding box center [473, 266] width 30 height 16
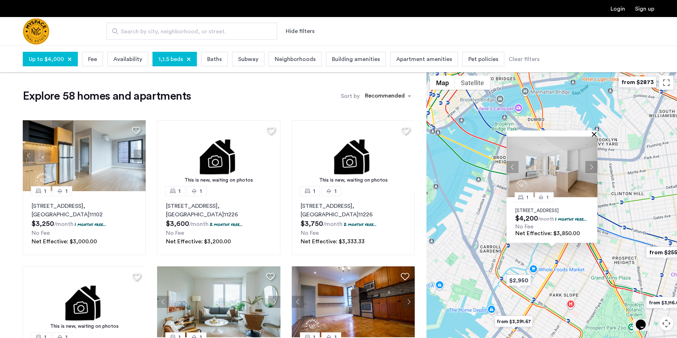
click at [594, 132] on button "Close" at bounding box center [595, 134] width 5 height 5
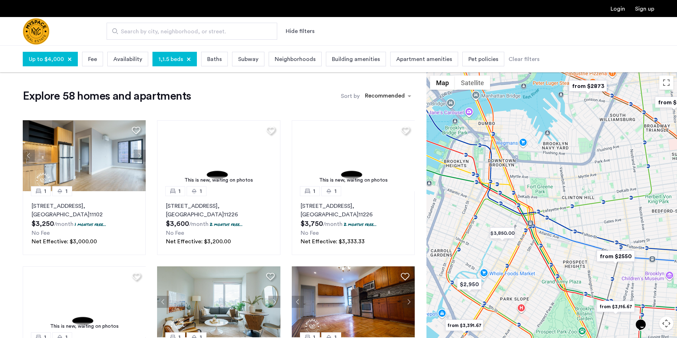
drag, startPoint x: 575, startPoint y: 226, endPoint x: 539, endPoint y: 225, distance: 35.9
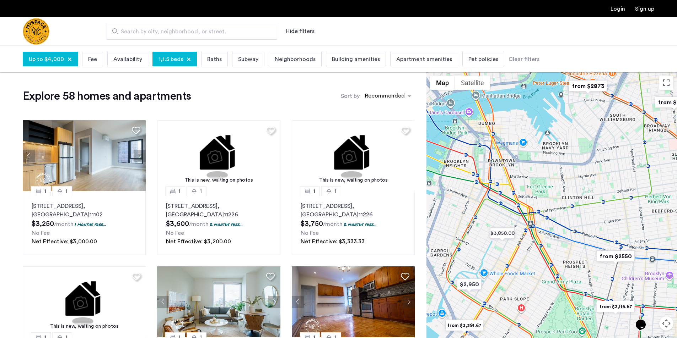
click at [539, 225] on div "To navigate, press the arrow keys." at bounding box center [551, 218] width 250 height 293
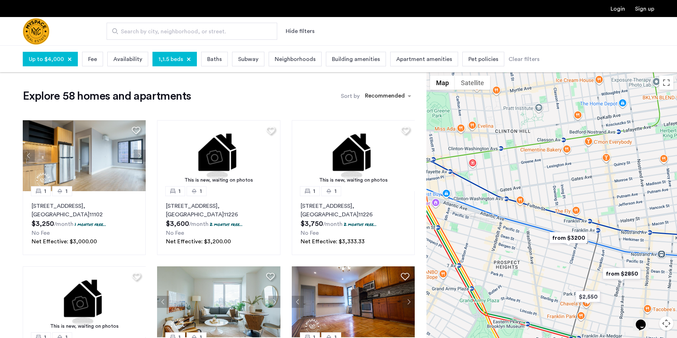
click at [568, 241] on img "from $3200" at bounding box center [568, 238] width 44 height 16
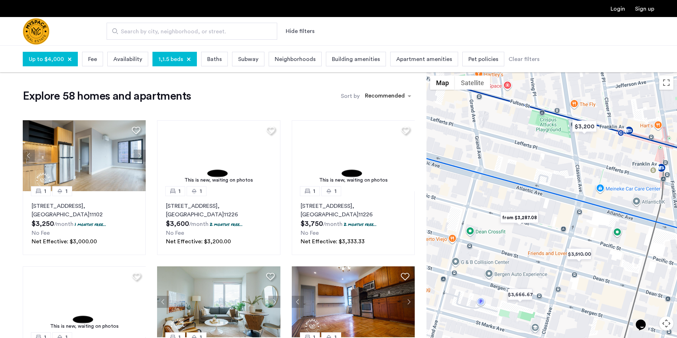
click at [529, 217] on img "from $3,287.08" at bounding box center [519, 218] width 44 height 16
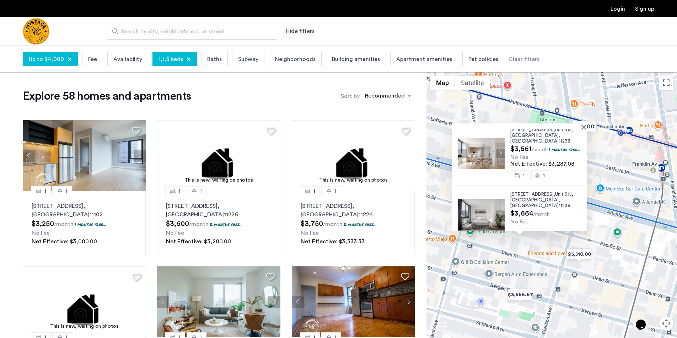
scroll to position [9, 0]
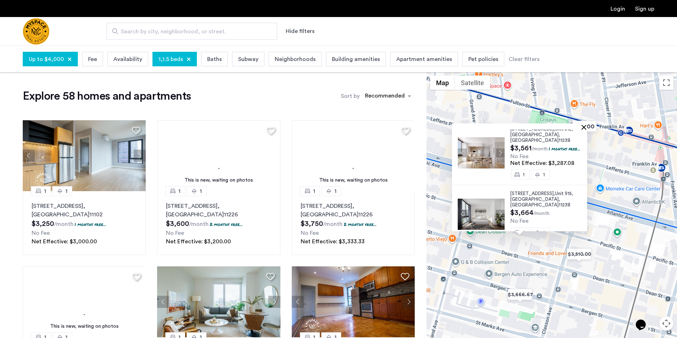
click at [586, 128] on button "Close" at bounding box center [584, 127] width 5 height 5
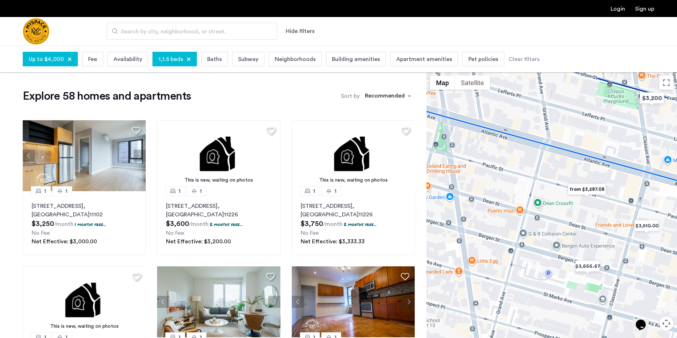
drag, startPoint x: 520, startPoint y: 206, endPoint x: 587, endPoint y: 177, distance: 73.2
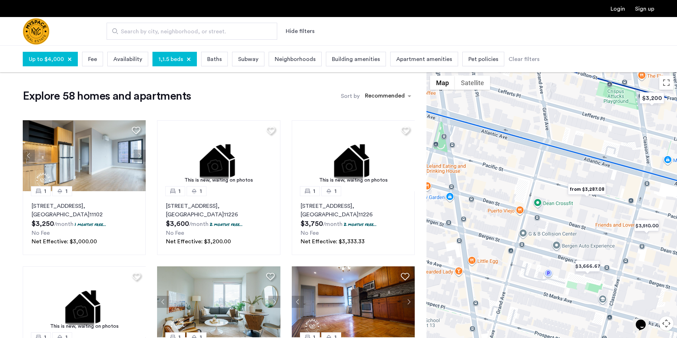
click at [587, 177] on div at bounding box center [551, 218] width 250 height 293
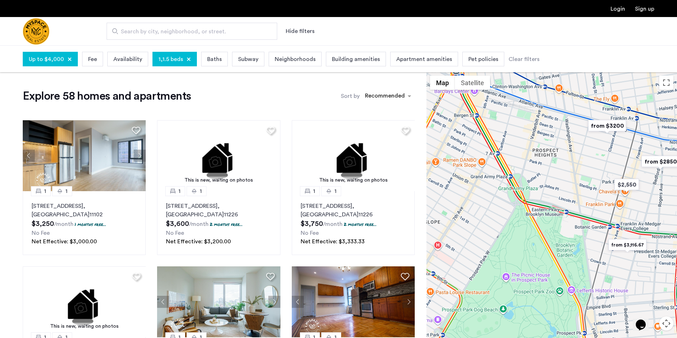
drag, startPoint x: 574, startPoint y: 223, endPoint x: 596, endPoint y: 167, distance: 60.4
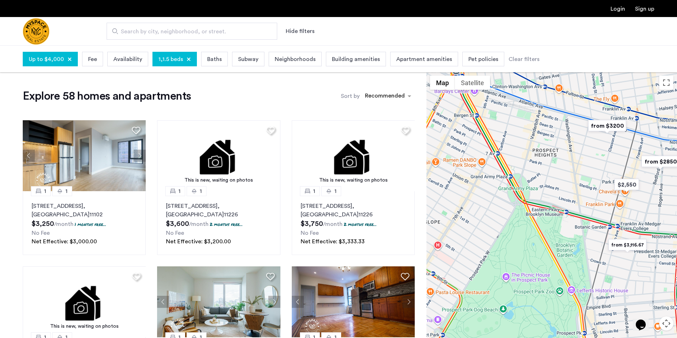
click at [596, 167] on div at bounding box center [551, 218] width 250 height 293
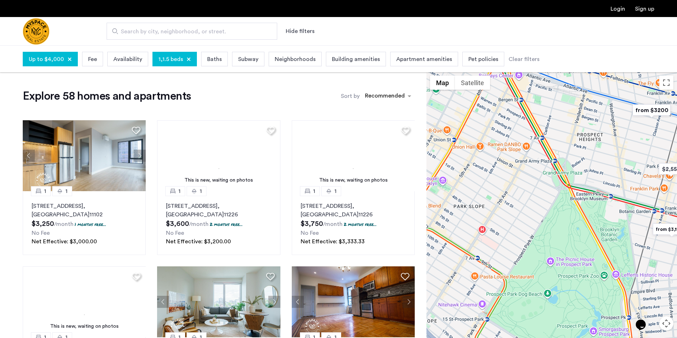
drag, startPoint x: 533, startPoint y: 200, endPoint x: 578, endPoint y: 184, distance: 47.7
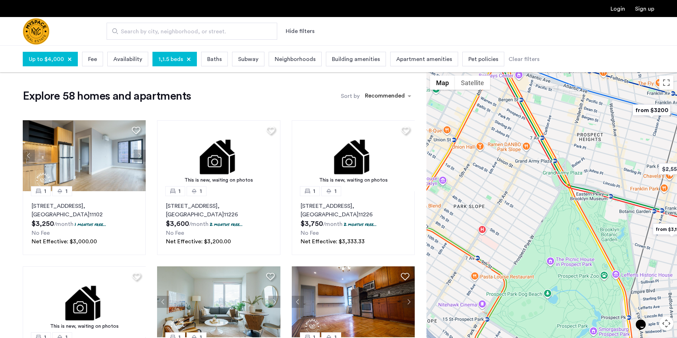
click at [578, 184] on div at bounding box center [551, 218] width 250 height 293
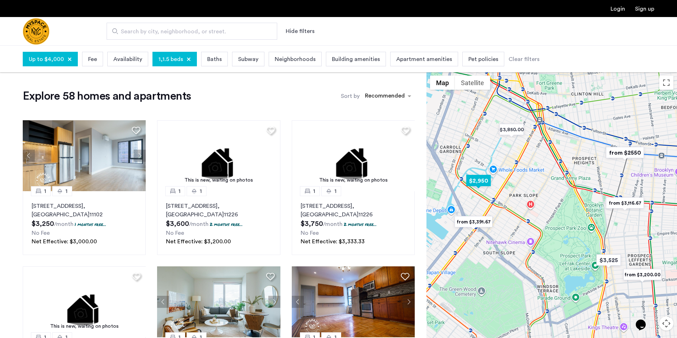
click at [487, 184] on img "$2,950" at bounding box center [478, 181] width 30 height 16
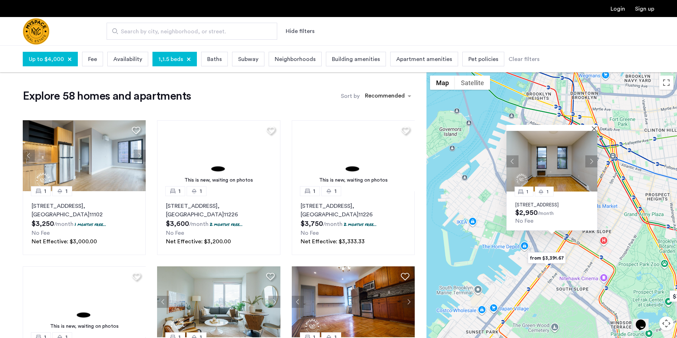
click at [591, 131] on img at bounding box center [551, 161] width 91 height 61
click at [619, 110] on div "1 1 147 9th Street, Unit 2A, Brooklyn, NY 11215 $2,950 /month No Fee" at bounding box center [551, 218] width 250 height 293
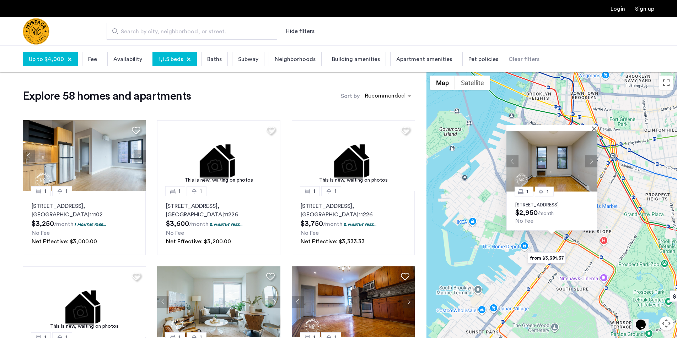
click at [592, 125] on div at bounding box center [551, 128] width 91 height 6
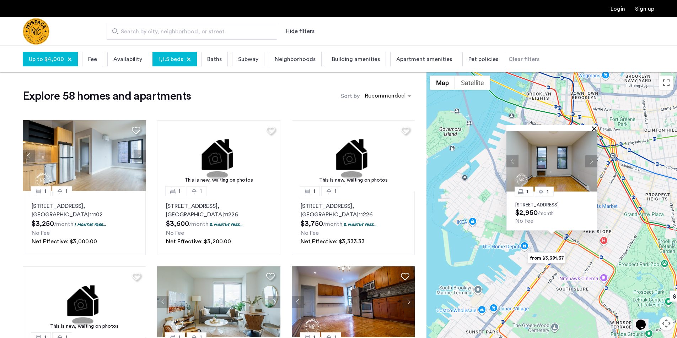
click at [596, 126] on button "Close" at bounding box center [595, 128] width 5 height 5
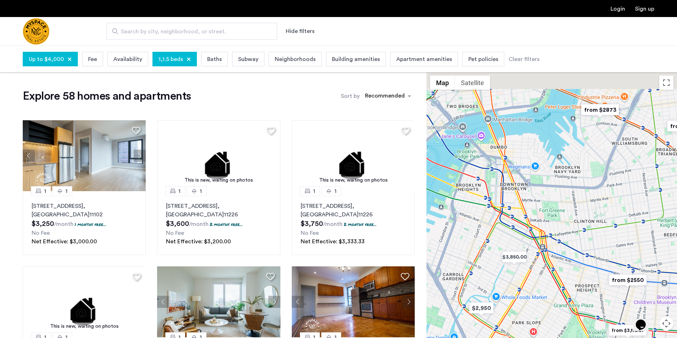
drag, startPoint x: 618, startPoint y: 115, endPoint x: 539, endPoint y: 216, distance: 127.7
click at [538, 217] on div at bounding box center [551, 218] width 250 height 293
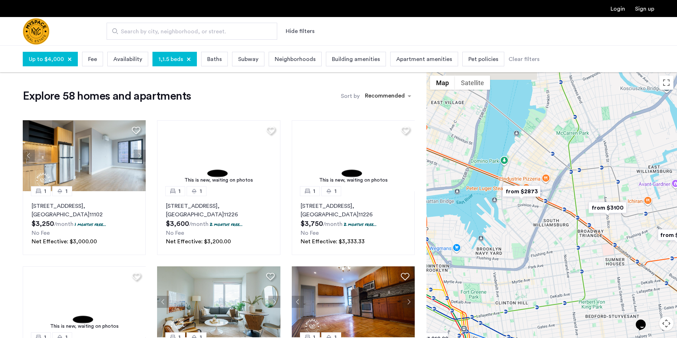
drag, startPoint x: 556, startPoint y: 208, endPoint x: 530, endPoint y: 220, distance: 29.1
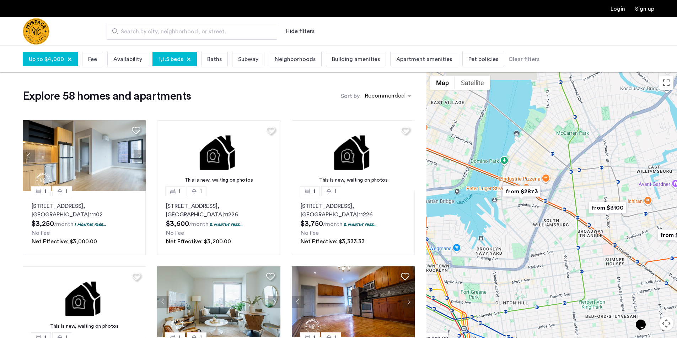
click at [534, 226] on div at bounding box center [551, 218] width 250 height 293
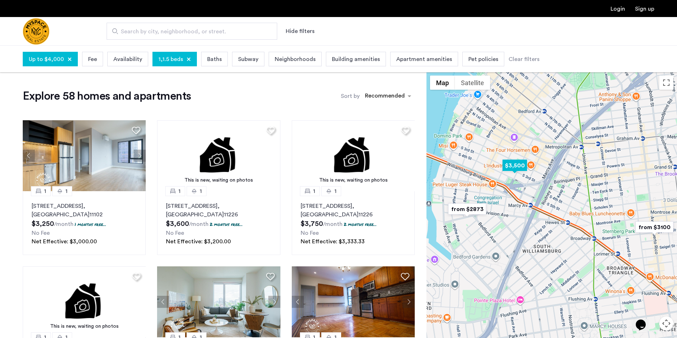
click at [520, 166] on img "$3,500" at bounding box center [514, 166] width 30 height 16
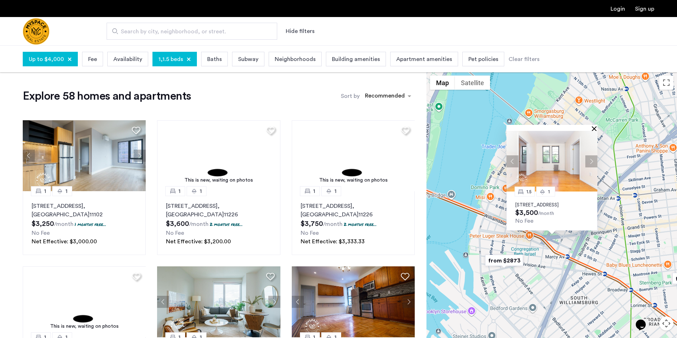
click at [593, 126] on button "Close" at bounding box center [595, 128] width 5 height 5
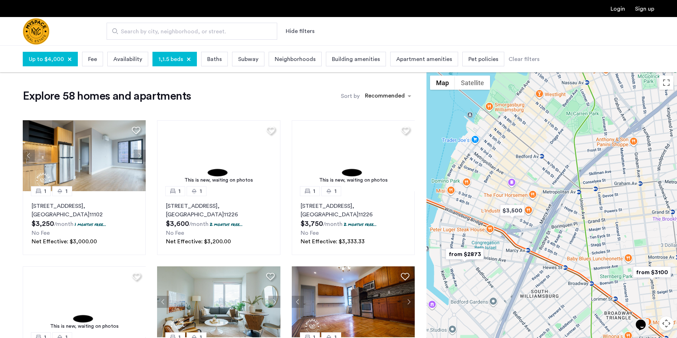
drag, startPoint x: 586, startPoint y: 254, endPoint x: 539, endPoint y: 247, distance: 47.4
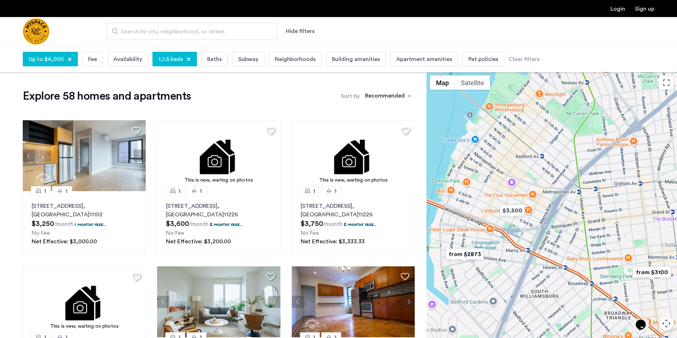
click at [539, 247] on div at bounding box center [551, 218] width 250 height 293
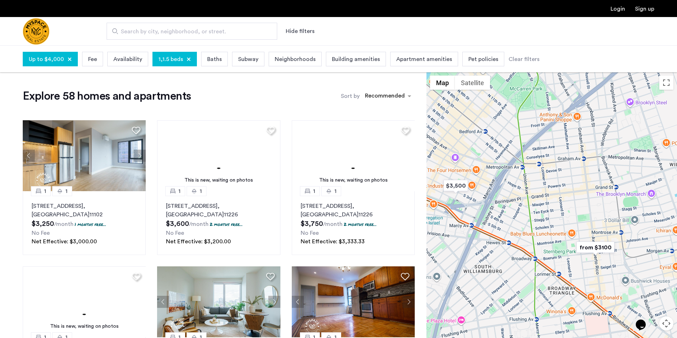
drag, startPoint x: 598, startPoint y: 234, endPoint x: 552, endPoint y: 208, distance: 53.3
click at [553, 210] on div at bounding box center [551, 218] width 250 height 293
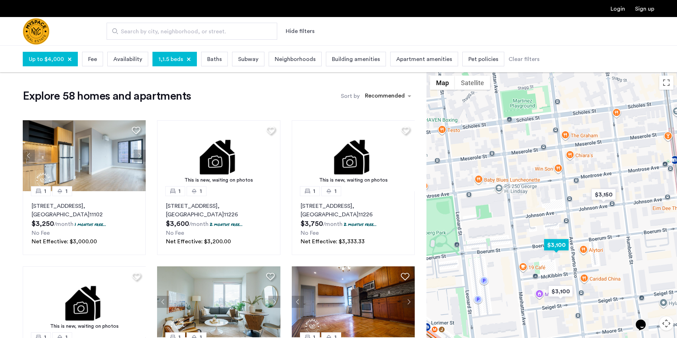
click at [557, 247] on img "$3,100" at bounding box center [556, 245] width 30 height 16
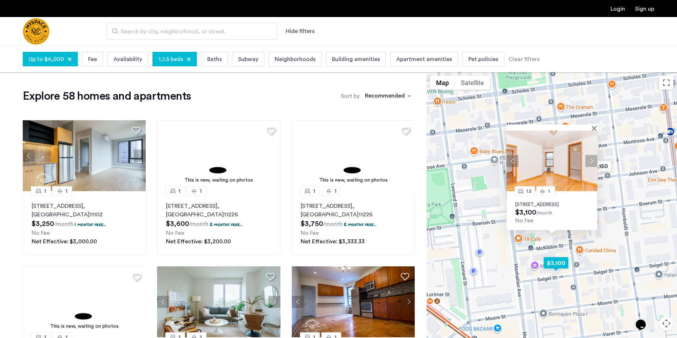
click at [560, 261] on img "$3,100" at bounding box center [555, 263] width 30 height 16
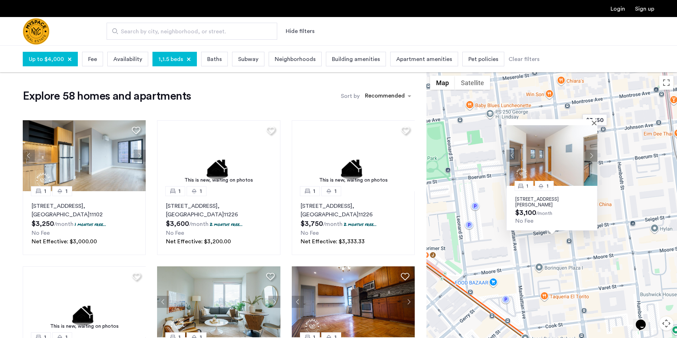
click at [610, 169] on div "1 1 95 Seigel St, Unit 5A, Brooklyn, NY 11206 $3,100 /month No Fee" at bounding box center [551, 218] width 250 height 293
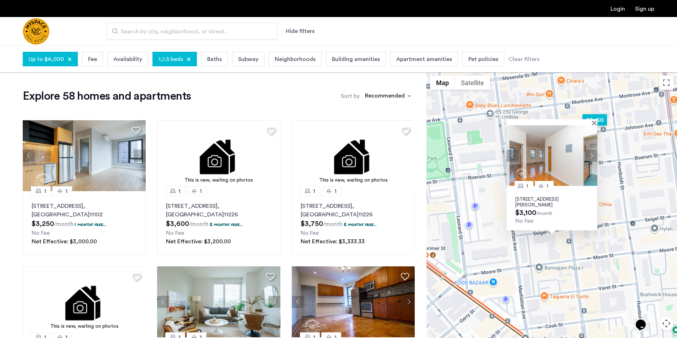
click at [597, 123] on img "$3,150" at bounding box center [594, 120] width 30 height 16
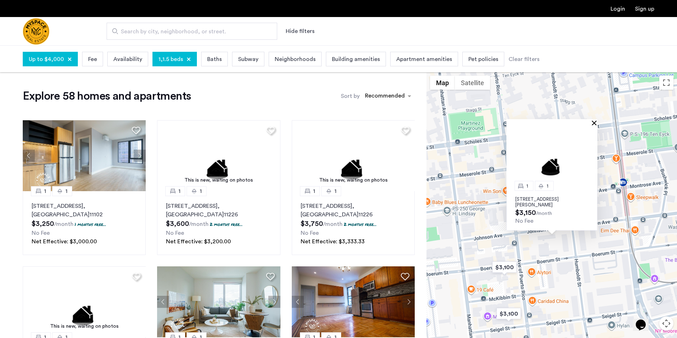
click at [594, 124] on button "Close" at bounding box center [595, 122] width 5 height 5
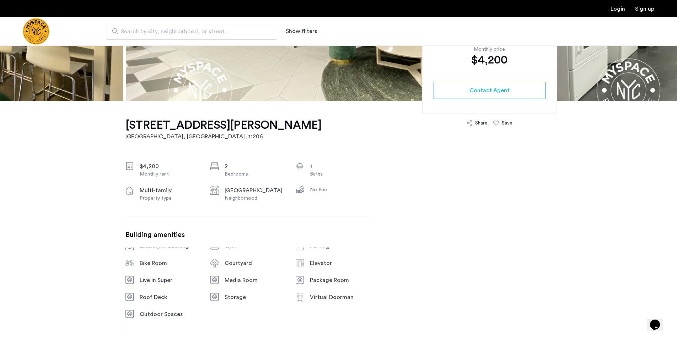
scroll to position [71, 0]
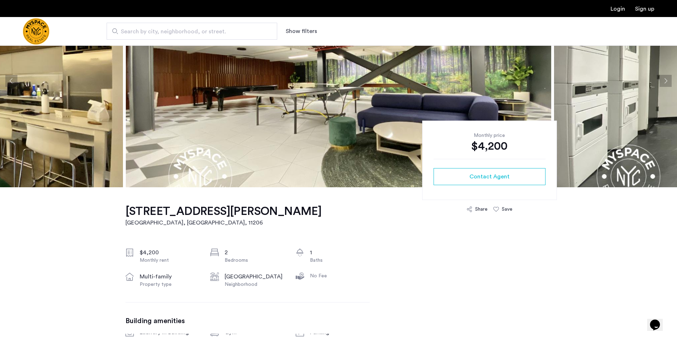
click at [663, 84] on button "Next apartment" at bounding box center [665, 81] width 12 height 12
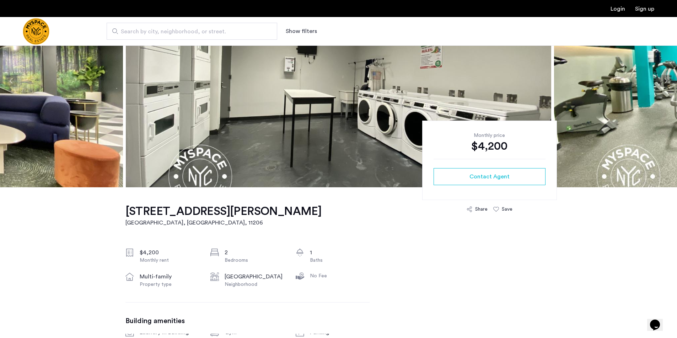
click at [663, 84] on button "Next apartment" at bounding box center [665, 81] width 12 height 12
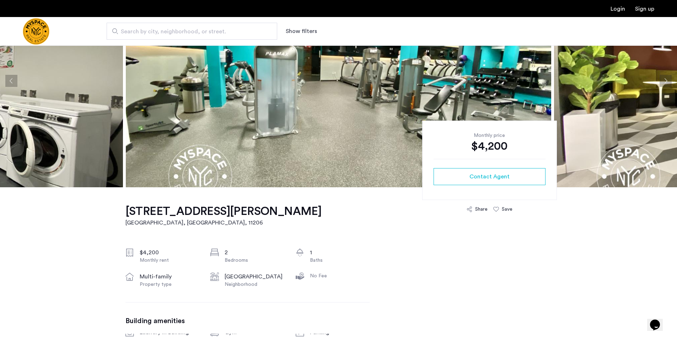
click at [663, 84] on button "Next apartment" at bounding box center [665, 81] width 12 height 12
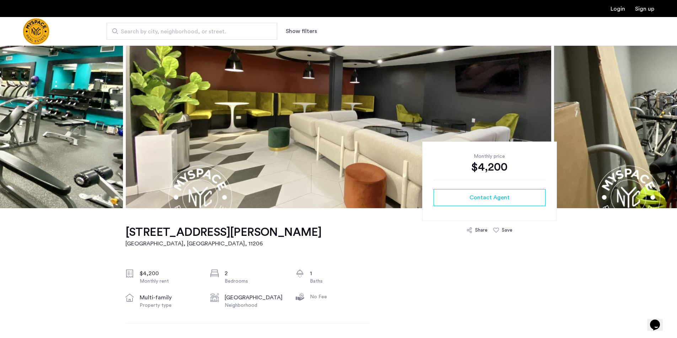
scroll to position [0, 0]
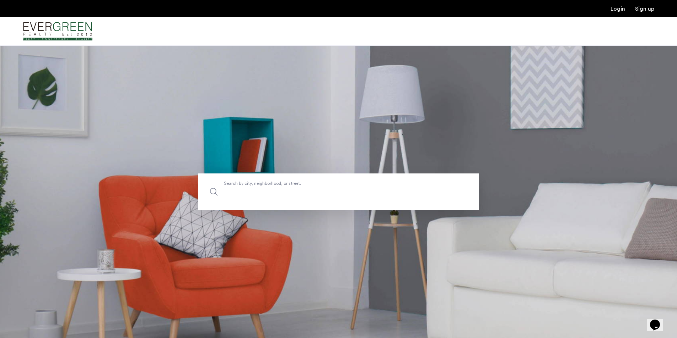
click at [285, 186] on label "Search by city, neighborhood, or street." at bounding box center [338, 192] width 280 height 37
click at [285, 186] on input "Search by city, neighborhood, or street." at bounding box center [338, 192] width 280 height 37
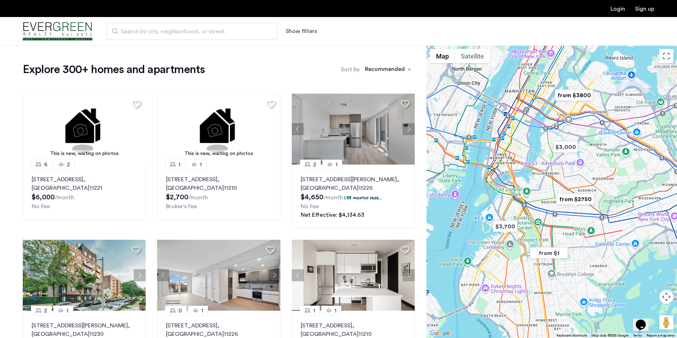
click at [307, 32] on button "Show filters" at bounding box center [301, 31] width 31 height 9
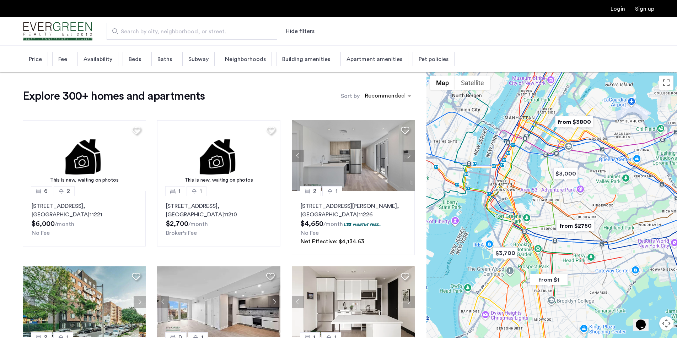
click at [40, 58] on span "Price" at bounding box center [35, 59] width 13 height 9
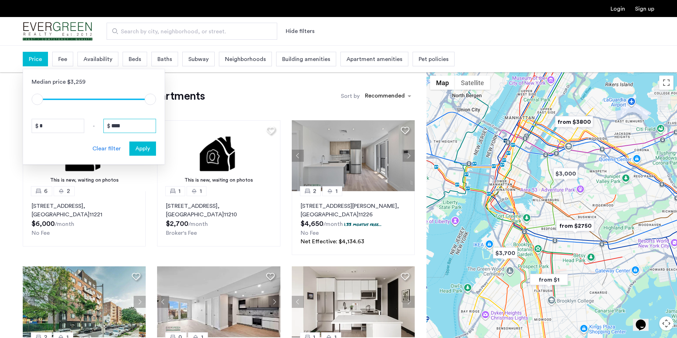
drag, startPoint x: 131, startPoint y: 128, endPoint x: 100, endPoint y: 129, distance: 31.3
click at [100, 129] on div "* - ****" at bounding box center [94, 126] width 124 height 14
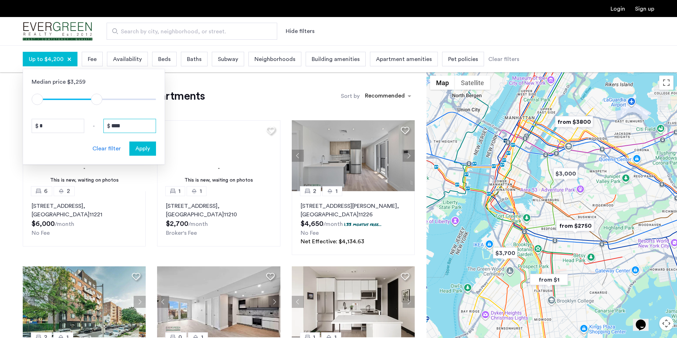
type input "****"
click at [139, 142] on button "Apply" at bounding box center [142, 149] width 27 height 14
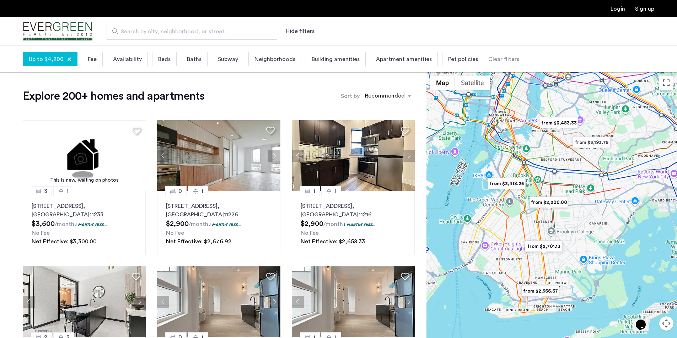
click at [173, 59] on div "Beds" at bounding box center [164, 59] width 25 height 15
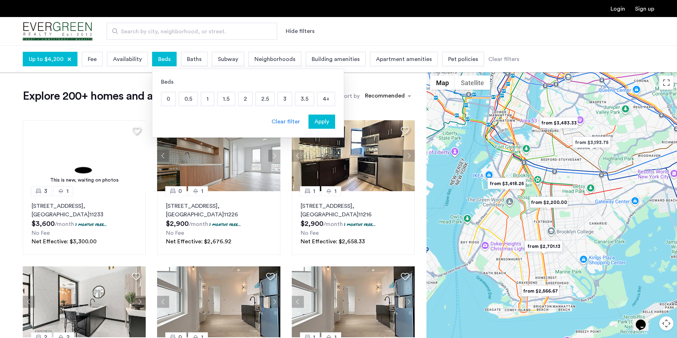
click at [228, 98] on p "1.5" at bounding box center [225, 98] width 17 height 13
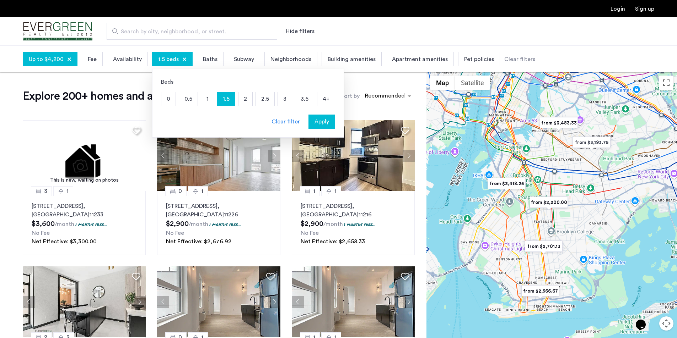
click at [248, 101] on p "2" at bounding box center [245, 98] width 14 height 13
click at [326, 121] on span "Apply" at bounding box center [321, 122] width 15 height 9
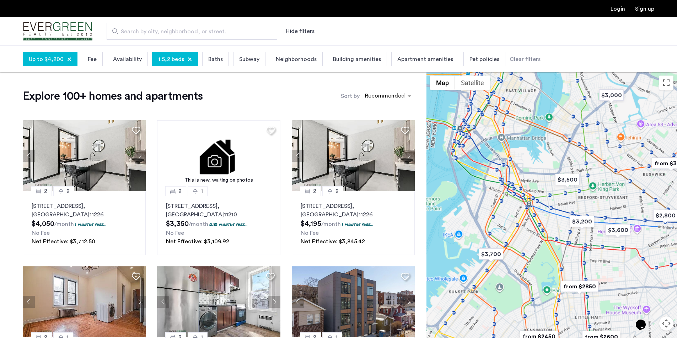
drag, startPoint x: 601, startPoint y: 174, endPoint x: 569, endPoint y: 228, distance: 62.2
click at [569, 228] on div at bounding box center [551, 218] width 250 height 293
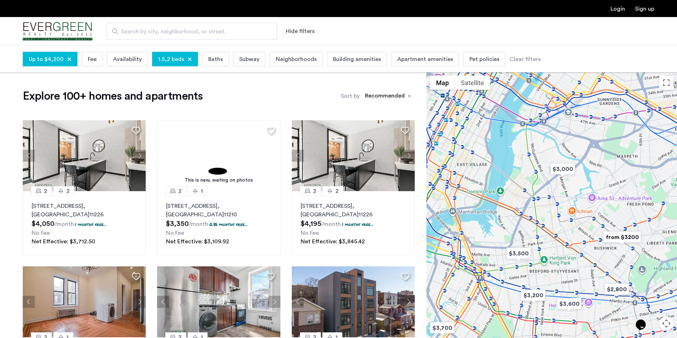
click at [189, 58] on div at bounding box center [190, 59] width 4 height 4
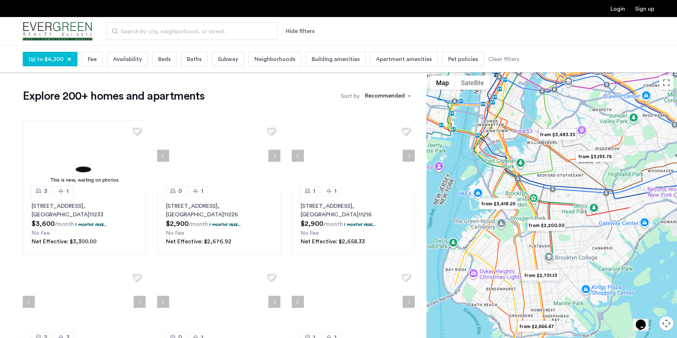
click at [163, 60] on span "Beds" at bounding box center [164, 59] width 12 height 9
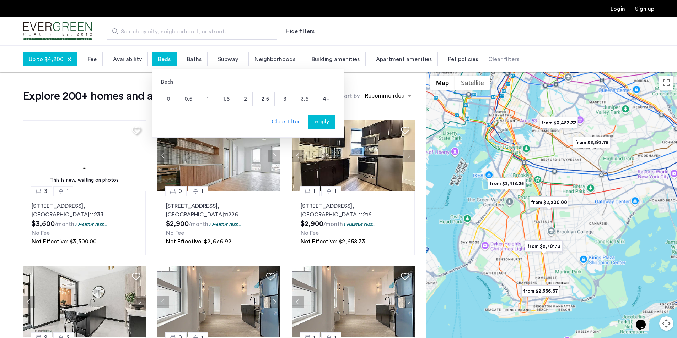
click at [206, 96] on p "1" at bounding box center [207, 98] width 13 height 13
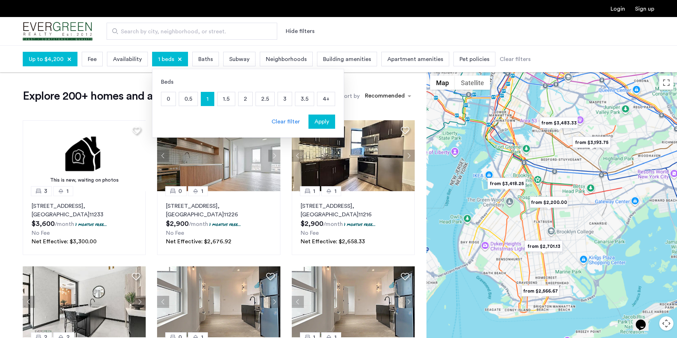
click at [317, 119] on span "Apply" at bounding box center [321, 122] width 15 height 9
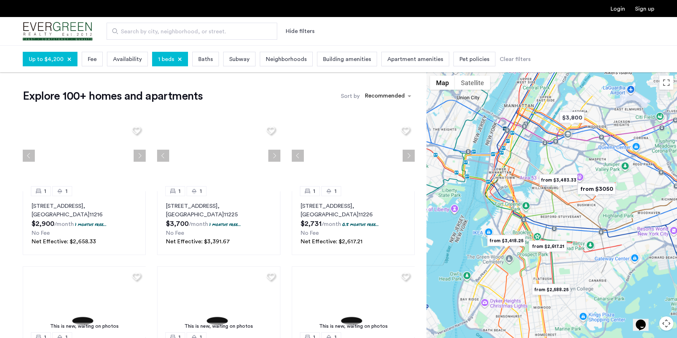
click at [42, 61] on span "Up to $4,200" at bounding box center [46, 59] width 35 height 9
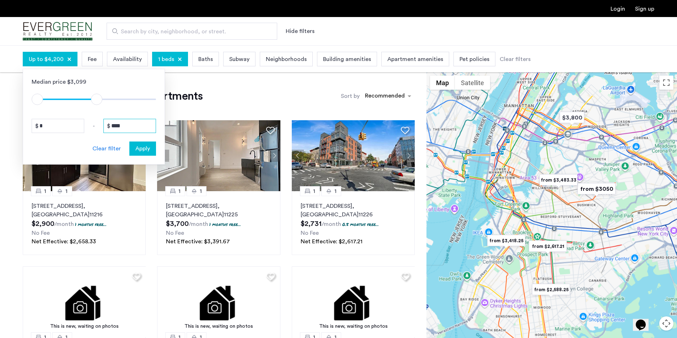
drag, startPoint x: 138, startPoint y: 130, endPoint x: 64, endPoint y: 133, distance: 73.9
click at [65, 133] on div "Median price $3,099 $1 $8000 $1 $4201 * - **** Clear filter Apply" at bounding box center [94, 117] width 142 height 96
type input "****"
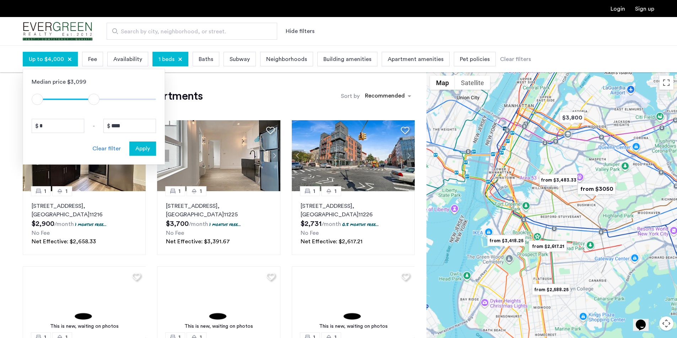
click at [146, 147] on span "Apply" at bounding box center [142, 149] width 15 height 9
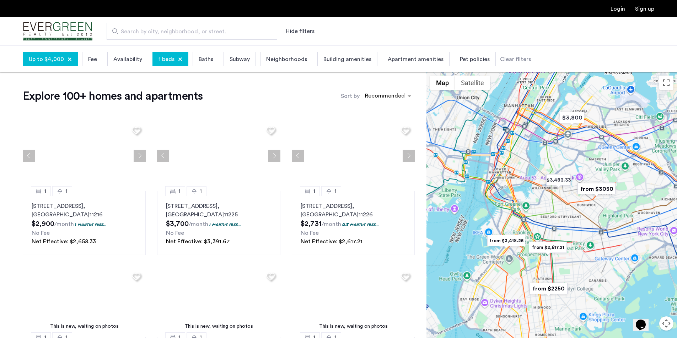
click at [163, 54] on div "1 beds" at bounding box center [170, 59] width 36 height 15
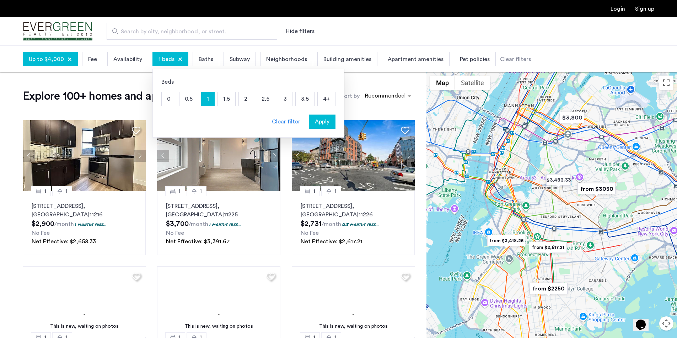
click at [224, 99] on p "1.5" at bounding box center [226, 98] width 17 height 13
click at [330, 123] on div "Apply" at bounding box center [322, 122] width 22 height 9
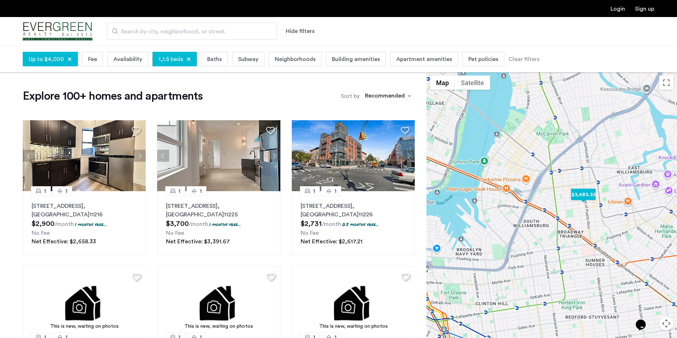
click at [580, 191] on img "$3,483.33" at bounding box center [583, 195] width 30 height 16
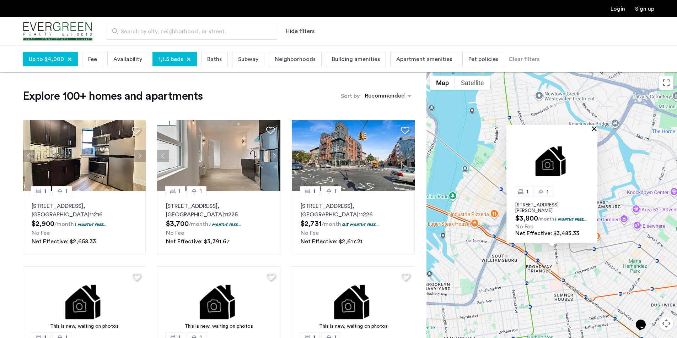
click at [595, 126] on button "Close" at bounding box center [595, 128] width 5 height 5
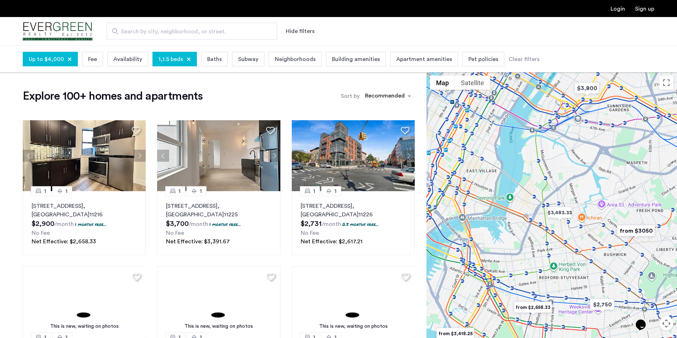
drag, startPoint x: 554, startPoint y: 242, endPoint x: 563, endPoint y: 188, distance: 54.4
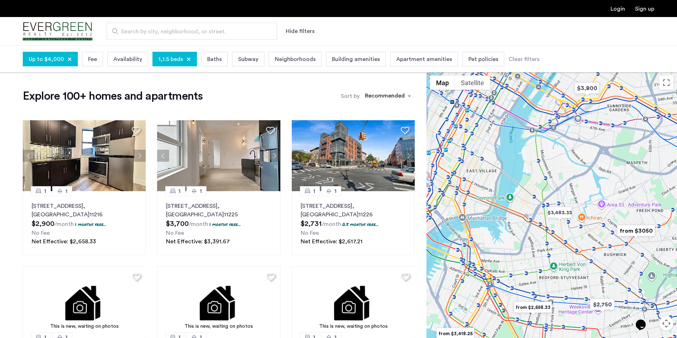
click at [563, 188] on div "To navigate, press the arrow keys." at bounding box center [551, 218] width 250 height 293
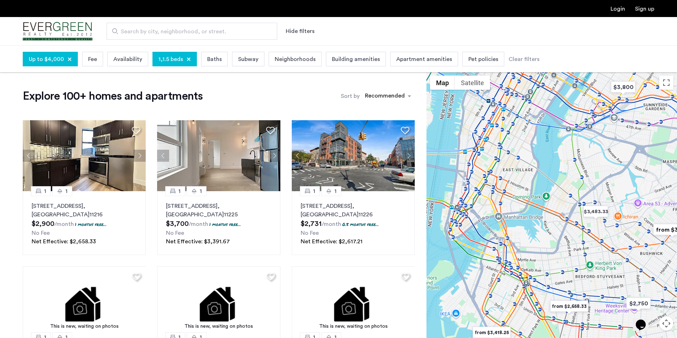
drag, startPoint x: 533, startPoint y: 169, endPoint x: 560, endPoint y: 230, distance: 67.2
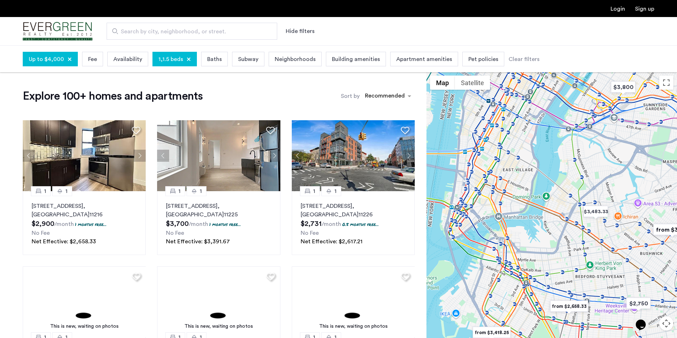
click at [560, 230] on div at bounding box center [551, 218] width 250 height 293
